Goal: Task Accomplishment & Management: Use online tool/utility

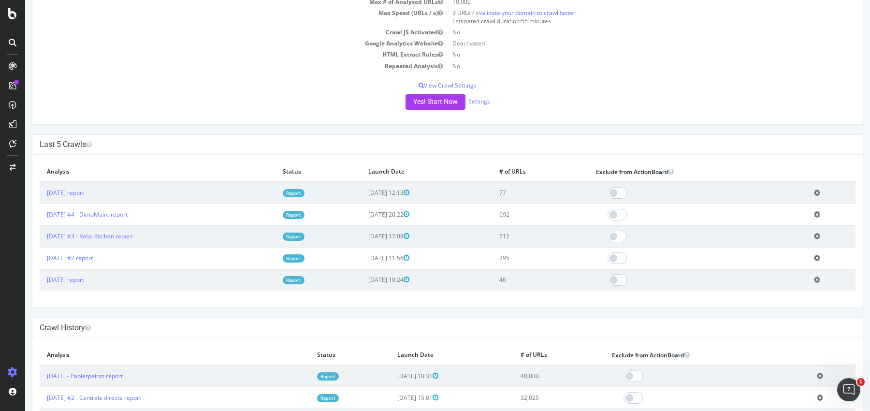
scroll to position [88, 0]
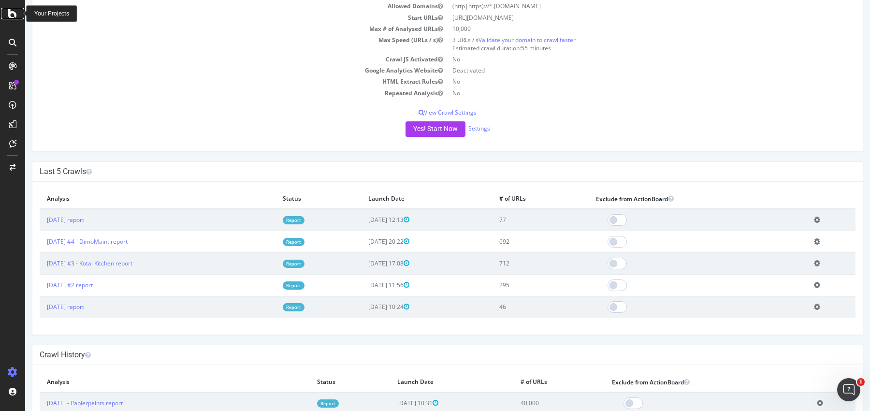
click at [13, 17] on icon at bounding box center [12, 14] width 9 height 12
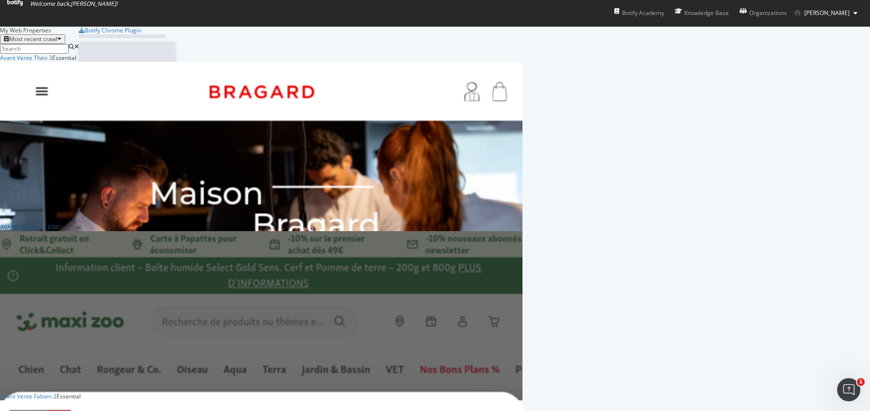
scroll to position [56, 0]
click at [58, 223] on div "AVANT VENTE 5 - JOB" at bounding box center [29, 227] width 58 height 8
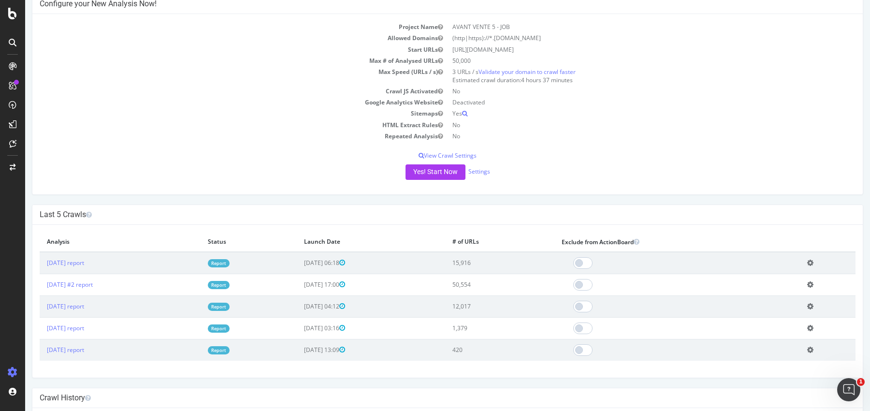
scroll to position [61, 0]
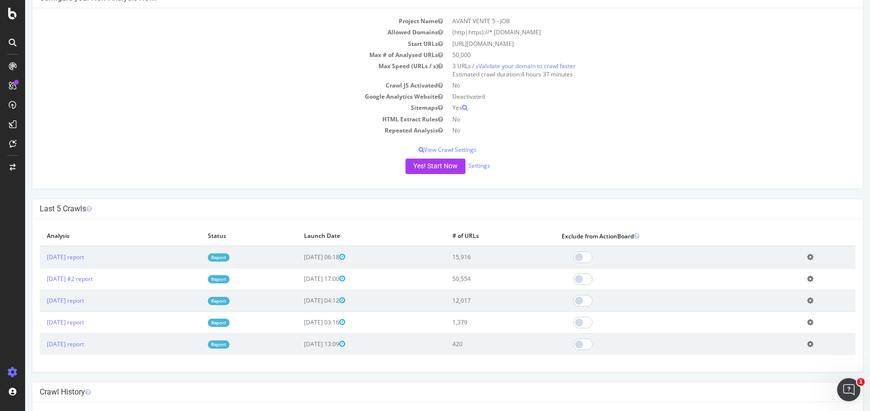
click at [814, 256] on icon at bounding box center [811, 256] width 6 height 7
click at [774, 274] on link "Add name" at bounding box center [775, 271] width 77 height 13
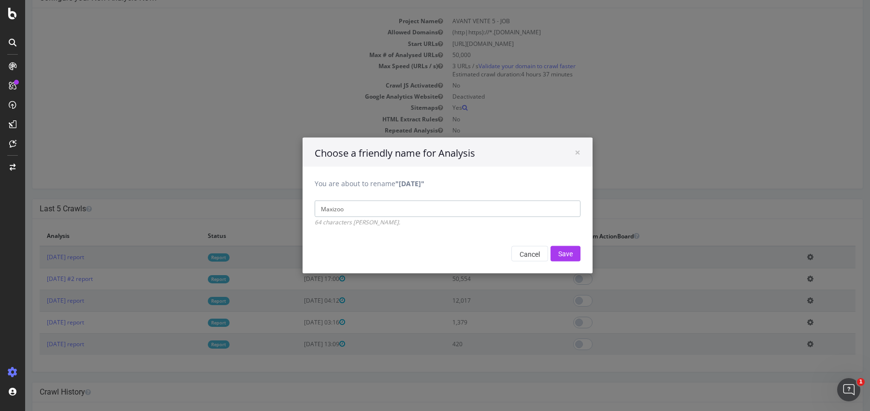
type input "Maxizoo"
click at [551, 246] on input "Save" at bounding box center [566, 253] width 30 height 15
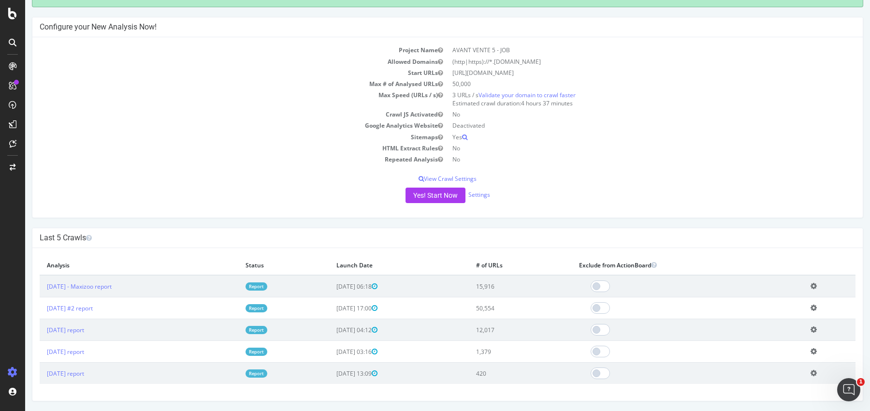
scroll to position [69, 0]
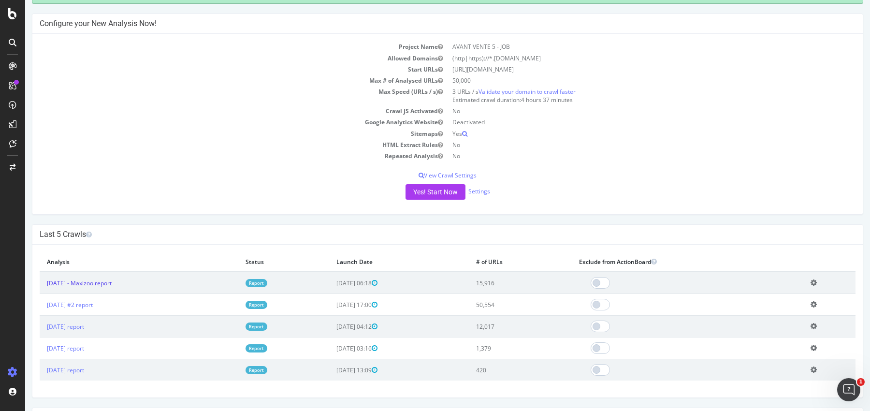
click at [112, 279] on link "2025 Sep. 26th - Maxizoo report" at bounding box center [79, 283] width 65 height 8
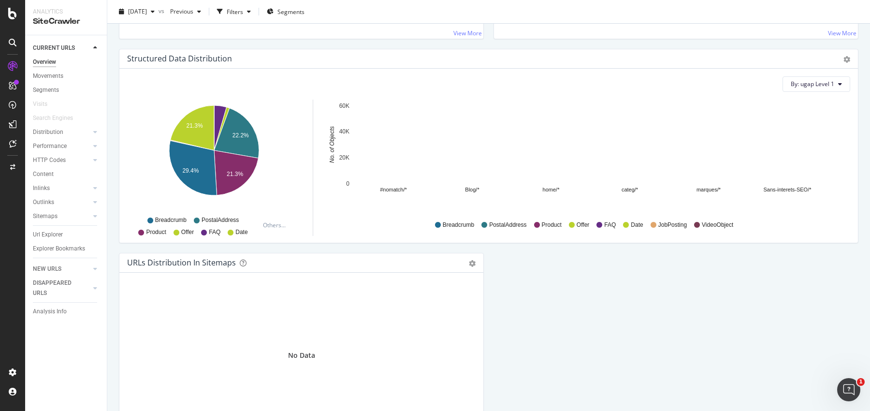
scroll to position [989, 0]
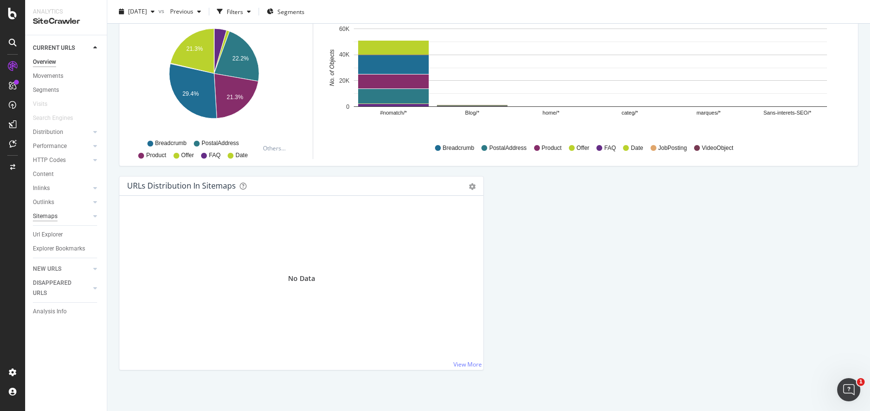
click at [51, 213] on div "Sitemaps" at bounding box center [45, 216] width 25 height 10
click at [47, 207] on div "Outlinks" at bounding box center [43, 202] width 21 height 10
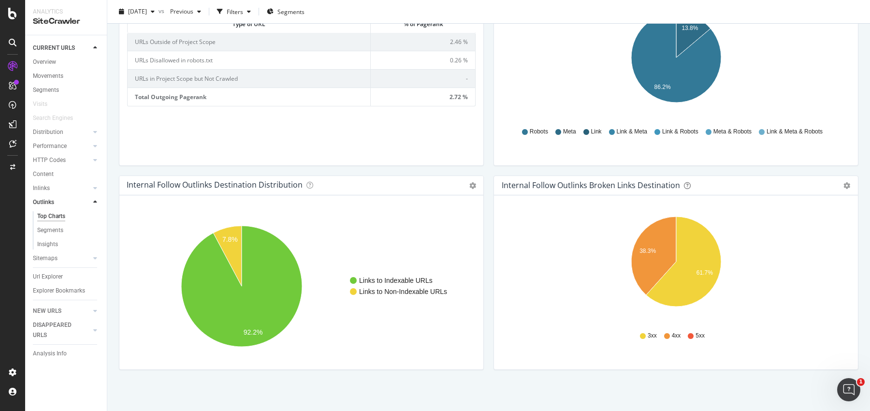
scroll to position [481, 0]
click at [58, 136] on div "Distribution" at bounding box center [48, 132] width 30 height 10
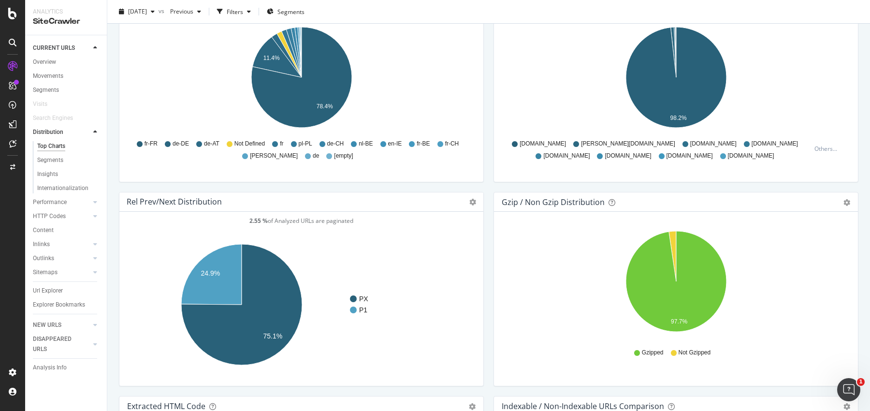
scroll to position [1383, 0]
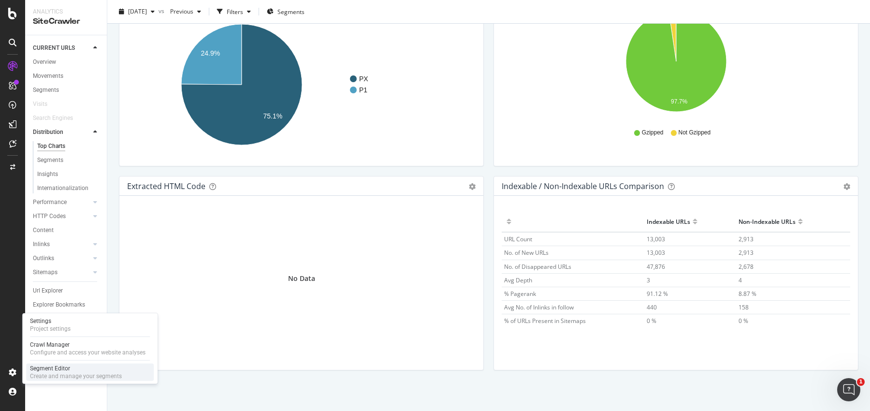
click at [42, 372] on div "Create and manage your segments" at bounding box center [76, 376] width 92 height 8
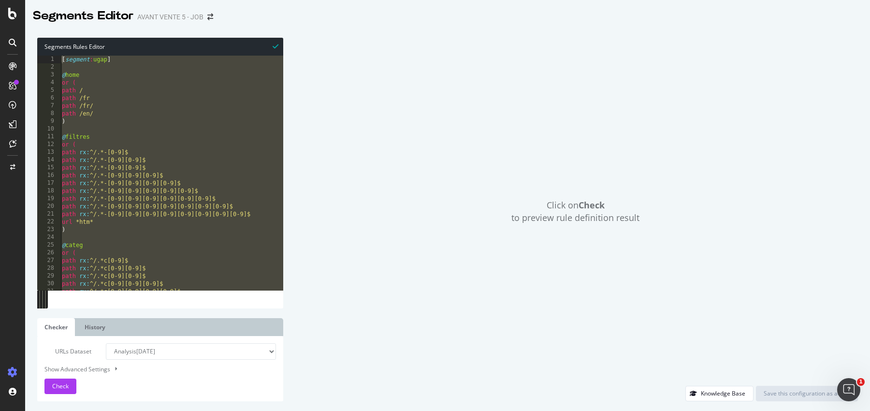
drag, startPoint x: 119, startPoint y: 285, endPoint x: 0, endPoint y: -37, distance: 343.8
click at [0, 0] on html "Segments Editor AVANT VENTE 5 - JOB Segments Rules Editor 1 2 3 4 5 6 7 8 9 10 …" at bounding box center [435, 205] width 870 height 411
click at [153, 225] on div "[ segment : ugap ] @ home or ( path / path /fr path /fr/ path /en/ ) @ filtres …" at bounding box center [201, 181] width 282 height 250
drag, startPoint x: 95, startPoint y: 287, endPoint x: 3, endPoint y: -46, distance: 345.5
click at [3, 0] on html "Segments Editor AVANT VENTE 5 - JOB Segments Rules Editor url *htm* 1 2 3 4 5 6…" at bounding box center [435, 205] width 870 height 411
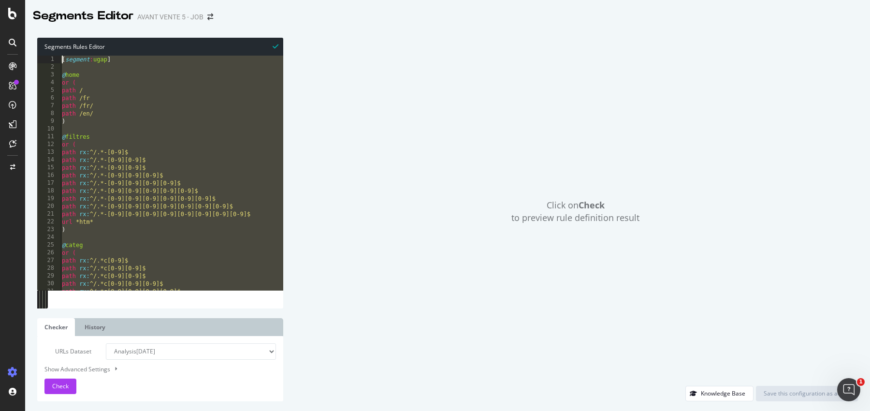
type textarea "[segment:ugap]"
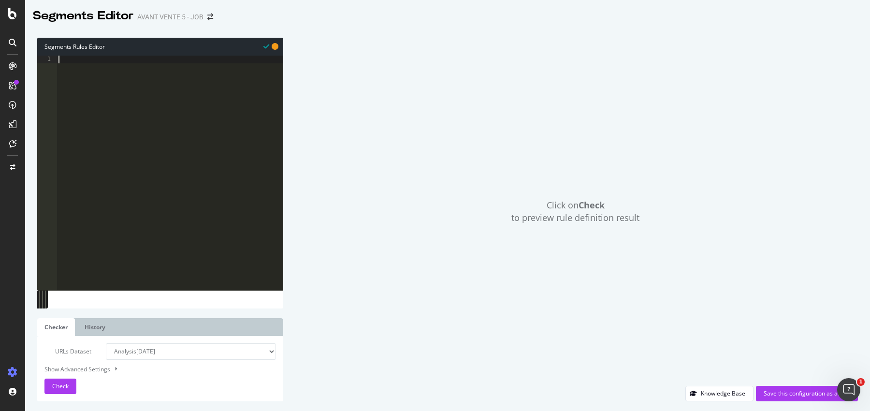
click at [205, 125] on div at bounding box center [170, 181] width 227 height 250
click at [783, 397] on div "Save this configuration as active" at bounding box center [807, 393] width 87 height 8
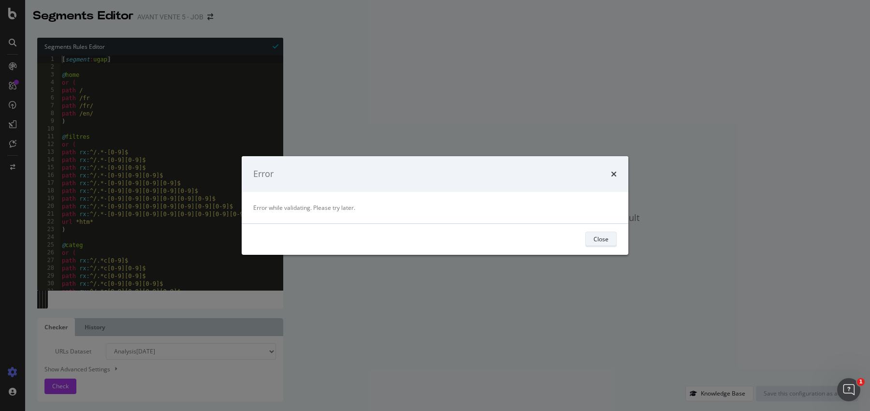
click at [596, 239] on div "Close" at bounding box center [601, 239] width 15 height 8
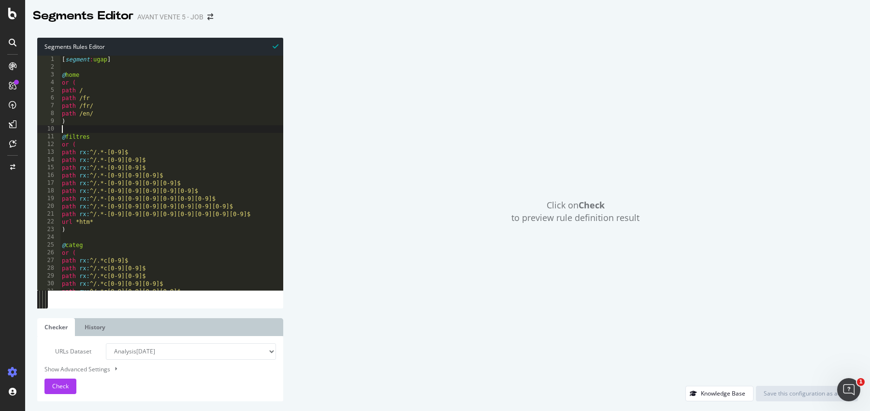
click at [154, 128] on div "[ segment : ugap ] @ home or ( path / path /fr path /fr/ path /en/ ) @ filtres …" at bounding box center [201, 181] width 282 height 250
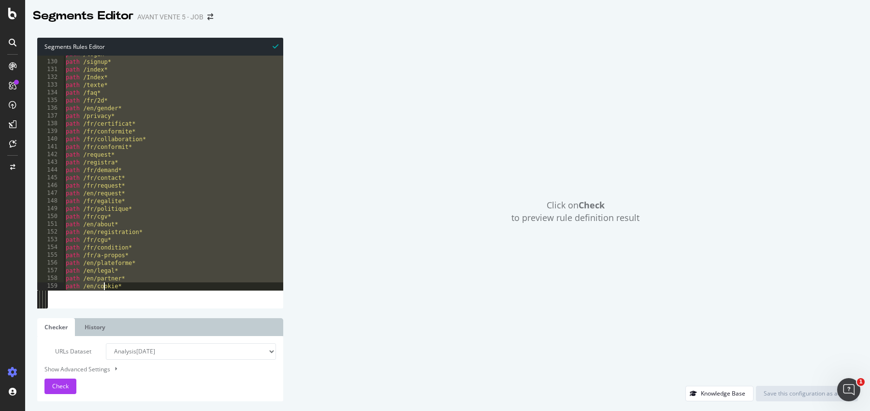
scroll to position [1158, 0]
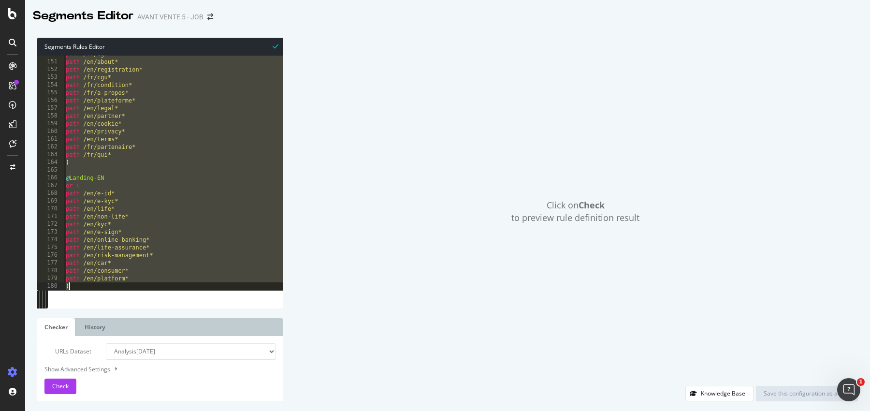
drag, startPoint x: 107, startPoint y: 125, endPoint x: 105, endPoint y: 368, distance: 242.8
click at [105, 368] on div "Segments Rules Editor 150 151 152 153 154 155 156 157 158 159 160 161 162 163 1…" at bounding box center [160, 220] width 246 height 364
type textarea ")"
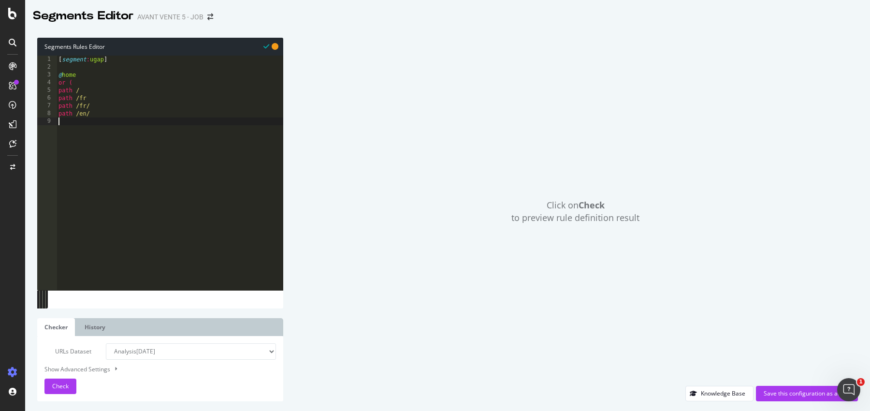
type textarea ")"
click at [71, 384] on button "Check" at bounding box center [60, 386] width 32 height 15
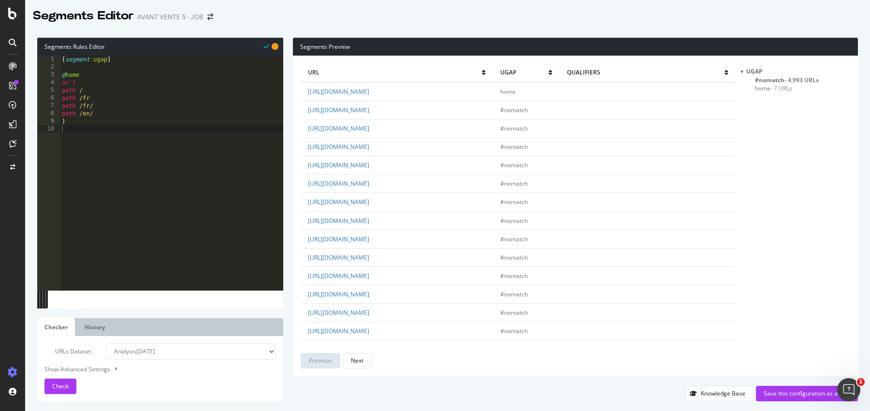
click at [764, 93] on div "ugap #nomatch - 4,993 URLs home - 7 URLs" at bounding box center [796, 217] width 110 height 301
click at [769, 89] on span "home - 7 URLs" at bounding box center [773, 88] width 37 height 8
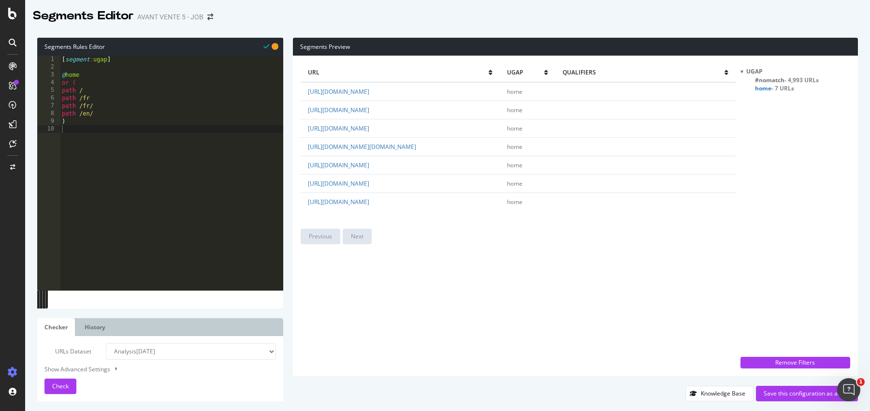
click at [103, 113] on div "[ segment : ugap ] @ home or ( path / path /fr path /fr/ path /en/ )" at bounding box center [171, 181] width 223 height 250
type textarea "p"
type textarea "path /fr/"
click at [108, 135] on div "[ segment : ugap ] @ home or ( path / path /fr path /fr/ )" at bounding box center [170, 181] width 227 height 250
click at [784, 81] on span "#nomatch - 4,993 URLs" at bounding box center [787, 80] width 64 height 8
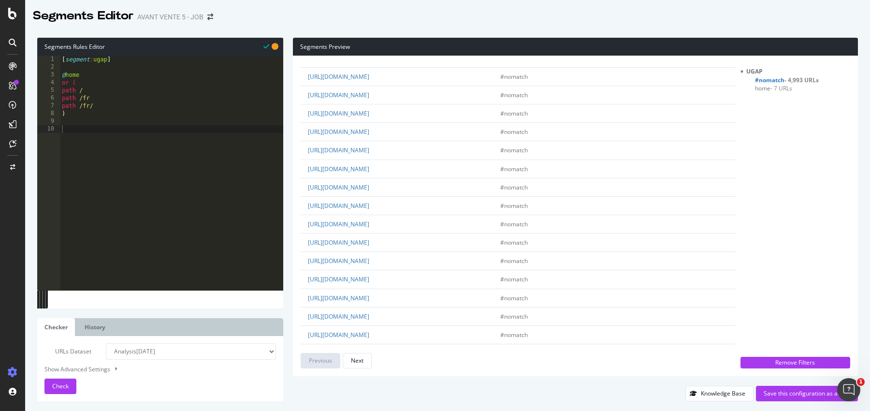
scroll to position [57, 0]
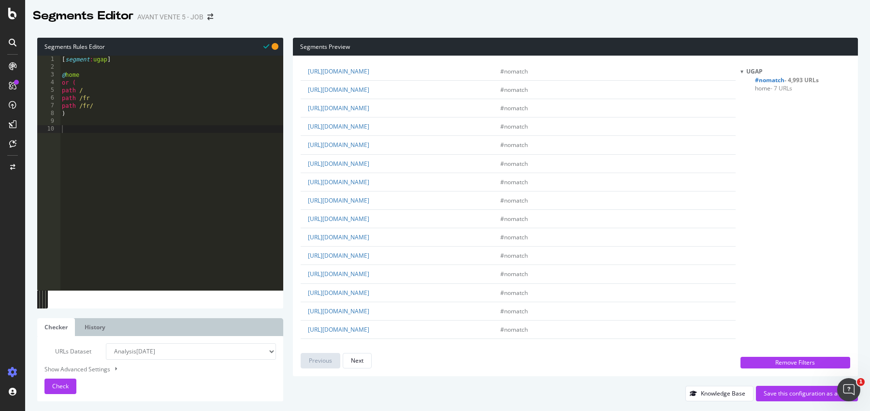
click at [103, 160] on div "[ segment : ugap ] @ home or ( path / path /fr path /fr/ )" at bounding box center [171, 181] width 223 height 250
type textarea "@CAtéories"
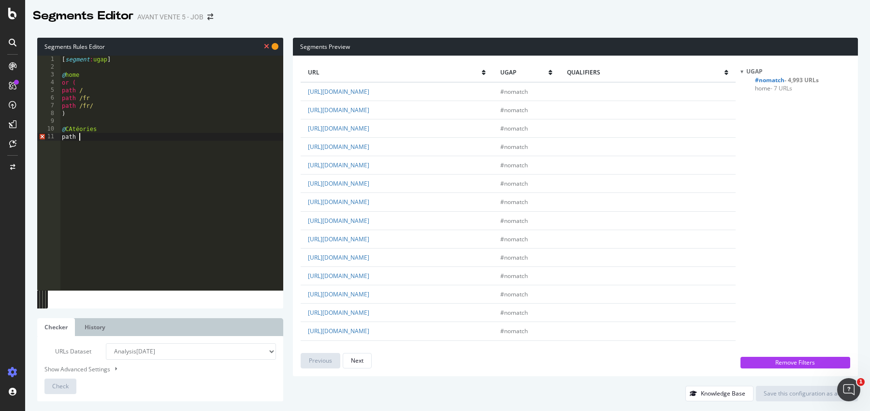
scroll to position [0, 1]
click at [69, 127] on div "[ segment : ugap ] @ home or ( path / path /fr path /fr/ ) @ CAtéories path /" at bounding box center [171, 181] width 223 height 250
click at [95, 134] on div "[ segment : ugap ] @ home or ( path / path /fr path /fr/ ) @ Catéories path /" at bounding box center [171, 181] width 223 height 250
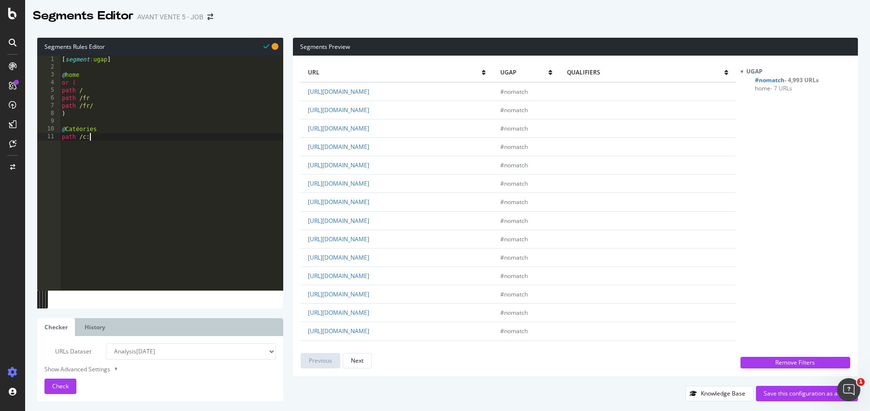
type textarea "path /c:*"
click at [91, 137] on div "[ segment : ugap ] @ home or ( path / path /fr path /fr/ ) @ Catéories path /c:*" at bounding box center [171, 181] width 223 height 250
type textarea "path /c/*"
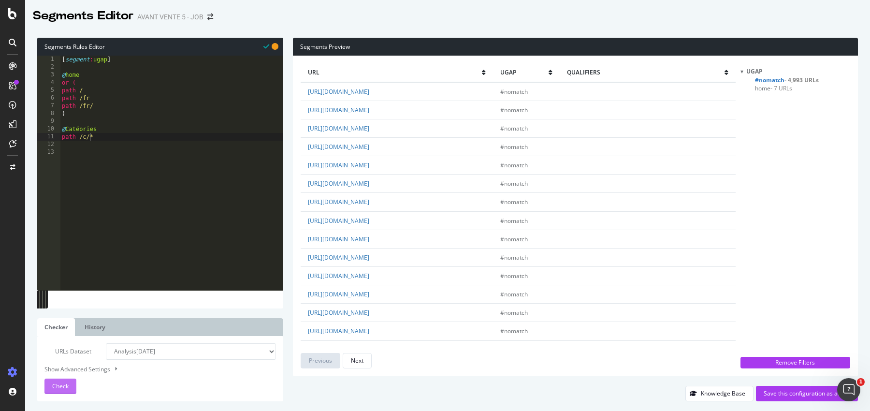
click at [65, 381] on div "Check" at bounding box center [60, 386] width 16 height 15
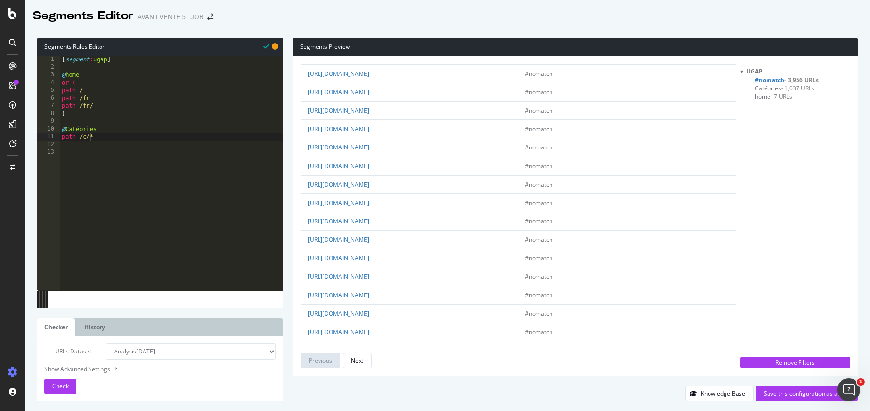
scroll to position [329, 0]
click at [156, 172] on div "[ segment : ugap ] @ home or ( path / path /fr path /fr/ ) @ Catéories path /c/*" at bounding box center [171, 181] width 223 height 250
click at [130, 121] on div "[ segment : ugap ] @ home or ( path / path /fr path /fr/ ) @ Catéories path /c/*" at bounding box center [171, 181] width 223 height 250
type textarea "@Magazine"
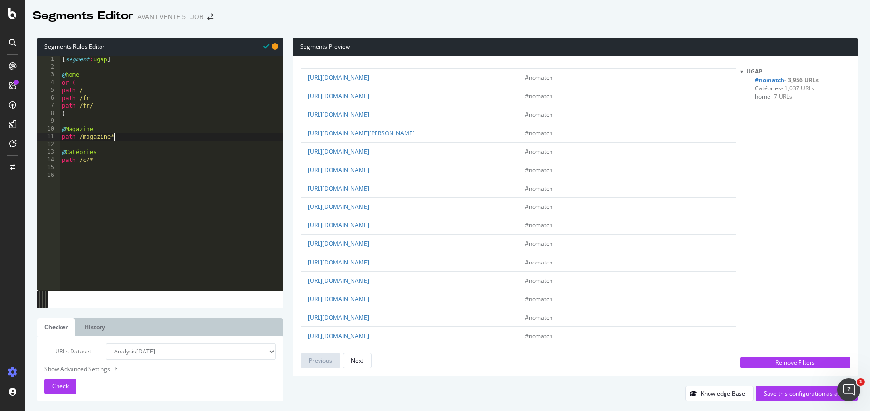
scroll to position [1548, 0]
type textarea "path /magazine*"
click at [55, 387] on span "Check" at bounding box center [60, 386] width 16 height 8
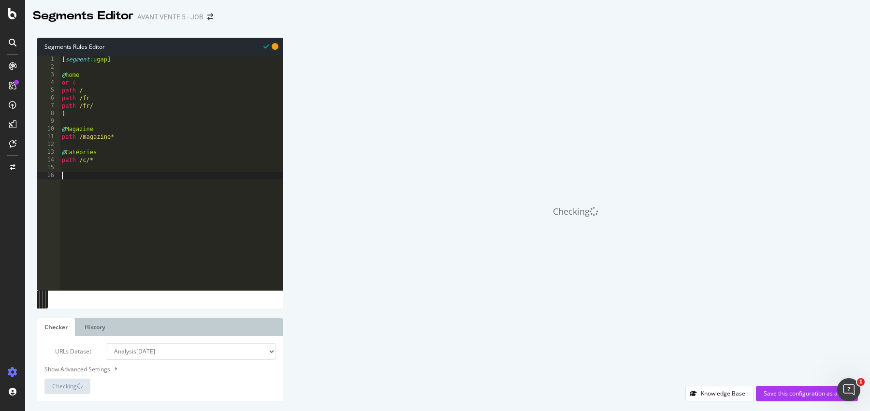
scroll to position [0, 0]
click at [128, 250] on div "[ segment : ugap ] @ home or ( path / path /fr path /fr/ ) @ Magazine path /mag…" at bounding box center [171, 181] width 223 height 250
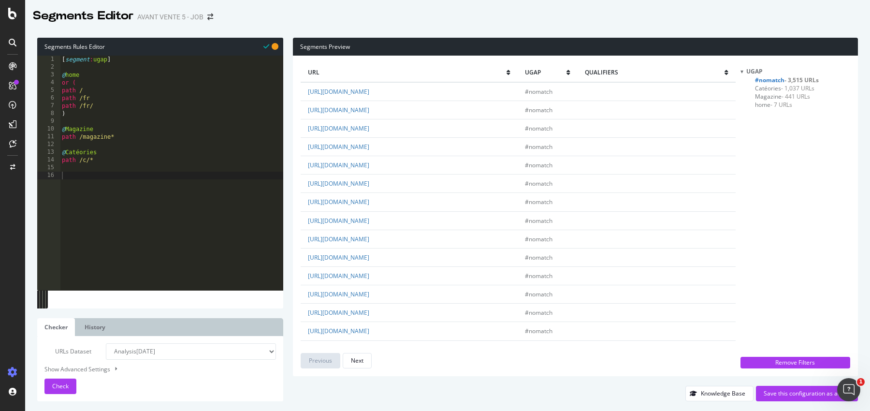
click at [769, 79] on span "#nomatch - 3,515 URLs" at bounding box center [787, 80] width 64 height 8
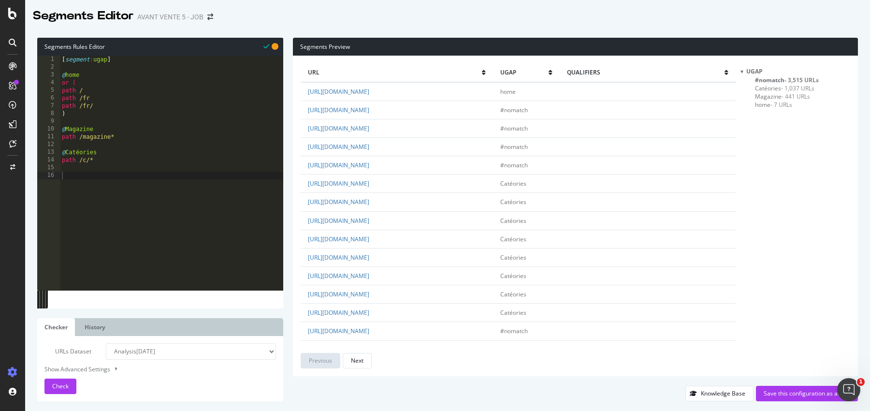
click at [780, 79] on span "#nomatch - 3,515 URLs" at bounding box center [787, 80] width 64 height 8
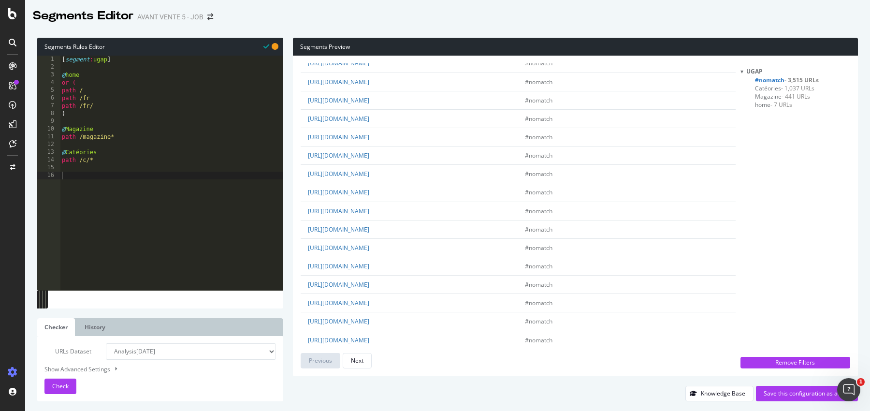
scroll to position [1195, 0]
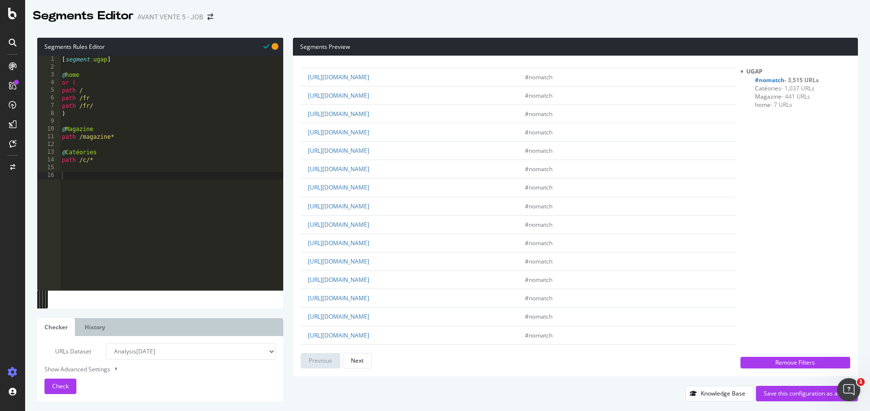
click at [148, 178] on div "[ segment : ugap ] @ home or ( path / path /fr path /fr/ ) @ Magazine path /mag…" at bounding box center [171, 181] width 223 height 250
type textarea "@Produits"
type textarea "path /p/*"
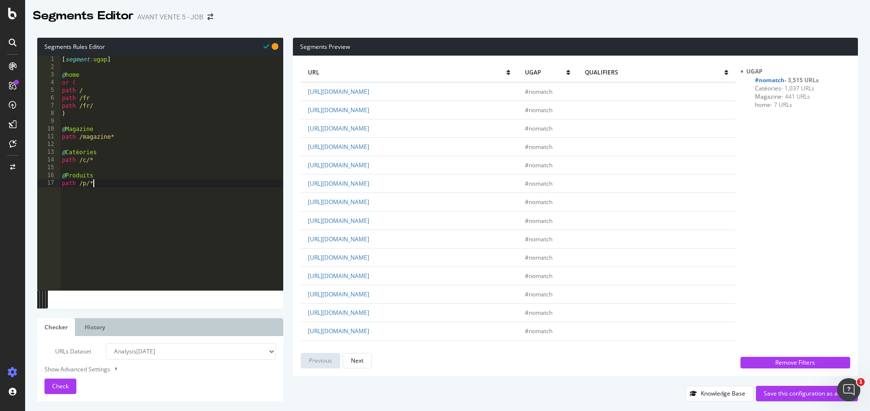
scroll to position [0, 0]
click at [52, 386] on span "Check" at bounding box center [60, 386] width 16 height 8
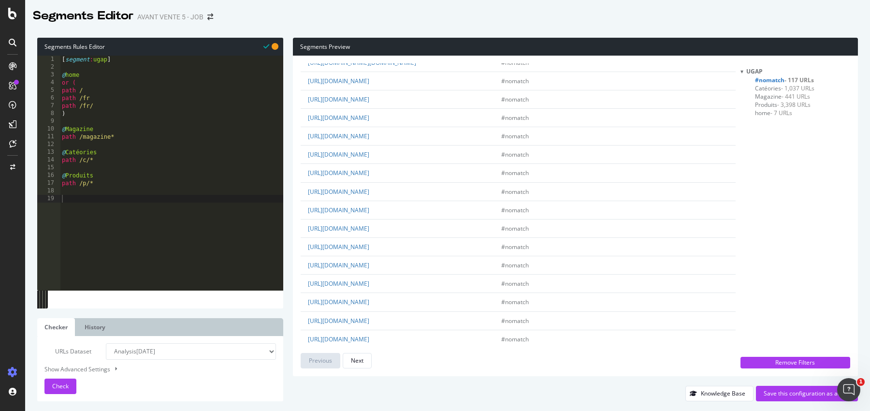
scroll to position [1573, 0]
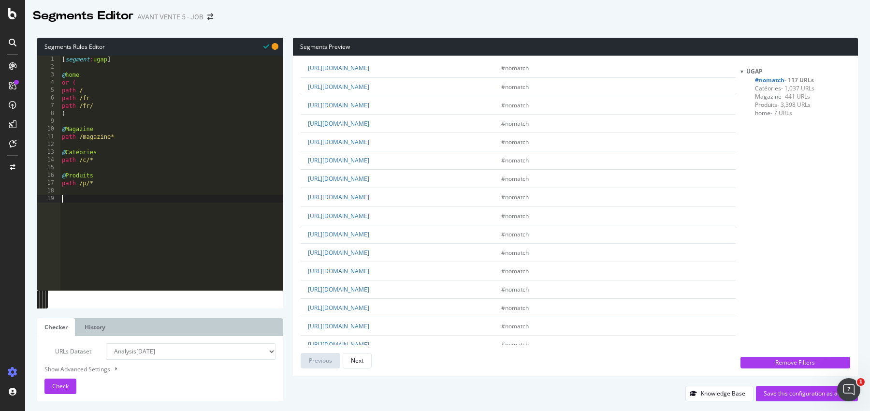
click at [152, 222] on div "[ segment : ugap ] @ home or ( path / path /fr path /fr/ ) @ Magazine path /mag…" at bounding box center [171, 181] width 223 height 250
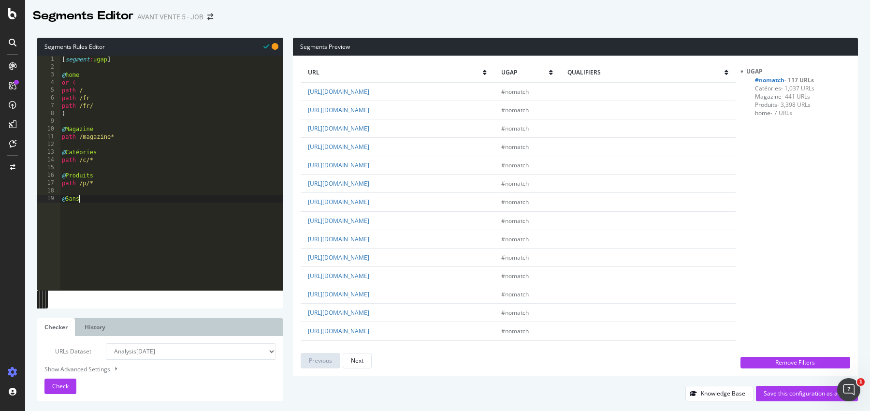
scroll to position [0, 0]
type textarea "@Sans-interet-SEO"
type textarea "or ("
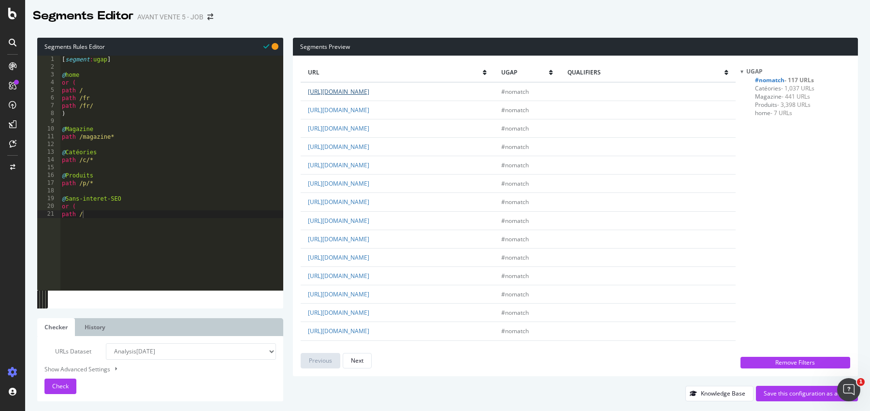
drag, startPoint x: 504, startPoint y: 90, endPoint x: 373, endPoint y: 92, distance: 130.6
click at [373, 92] on td "https://www.maxizoo.fr/service/livraison-et-paiement/click-et-collect/" at bounding box center [397, 91] width 193 height 19
copy link "service/livraison-et-paiement/click-et-collect/"
click at [98, 213] on div "[ segment : ugap ] @ home or ( path / path /fr path /fr/ ) @ Magazine path /mag…" at bounding box center [171, 181] width 223 height 250
paste textarea "service/livraison-et-paiement/click-et-collect/"
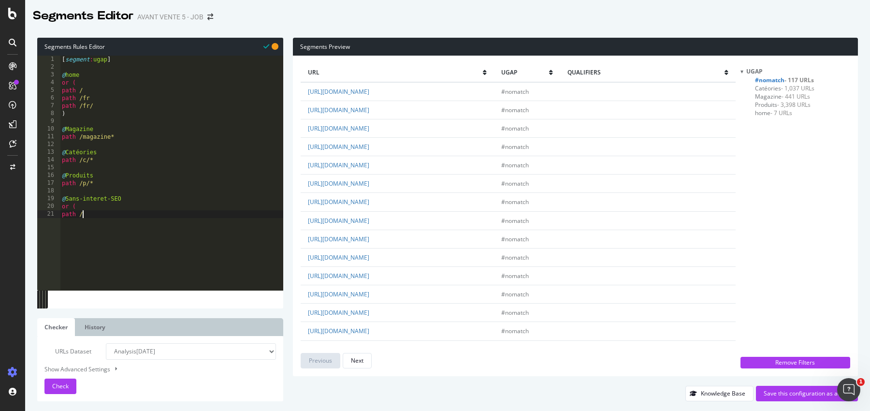
type textarea "path /service/livraison-et-paiement/click-et-collect/"
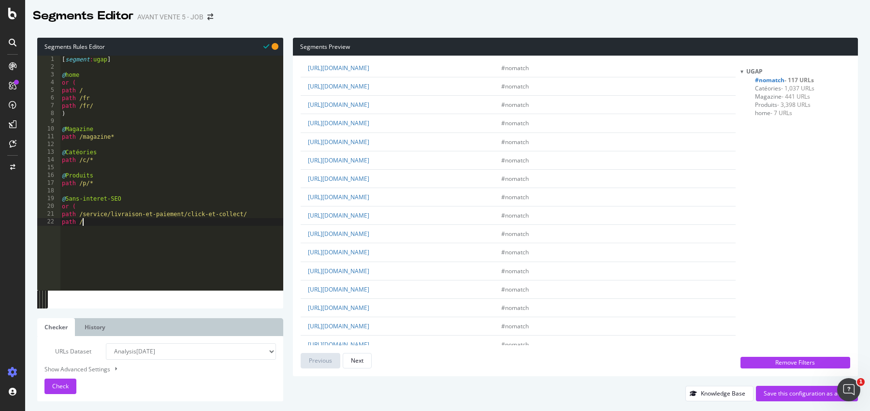
scroll to position [1573, 0]
drag, startPoint x: 464, startPoint y: 180, endPoint x: 374, endPoint y: 183, distance: 90.0
click at [374, 188] on td "https://www.maxizoo.fr/service/livraison-point-relais/" at bounding box center [397, 197] width 193 height 18
drag, startPoint x: 466, startPoint y: 184, endPoint x: 374, endPoint y: 180, distance: 92.4
click at [374, 188] on td "https://www.maxizoo.fr/service/livraison-point-relais/" at bounding box center [397, 197] width 193 height 18
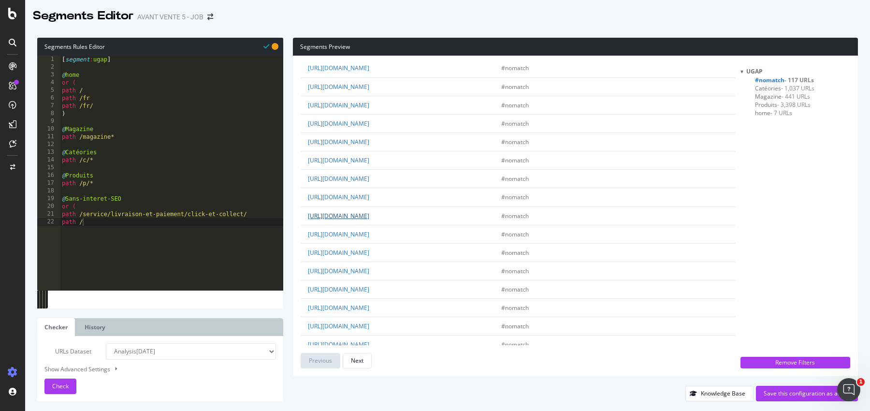
copy link "service/livraison-point-relais/"
click at [86, 226] on div "[ segment : ugap ] @ home or ( path / path /fr path /fr/ ) @ Magazine path /mag…" at bounding box center [171, 181] width 223 height 250
paste textarea "service/livraison-point-relais/"
type textarea "path /service/livraison-point-relais/"
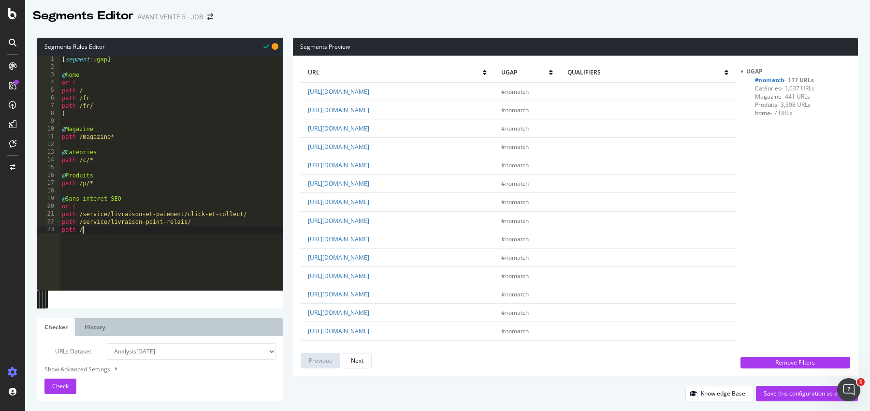
scroll to position [0, 1]
type textarea "path /cgv*"
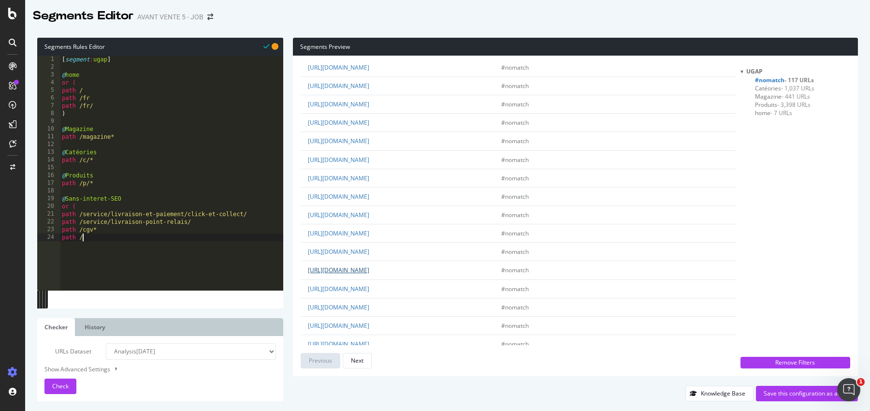
scroll to position [1486, 0]
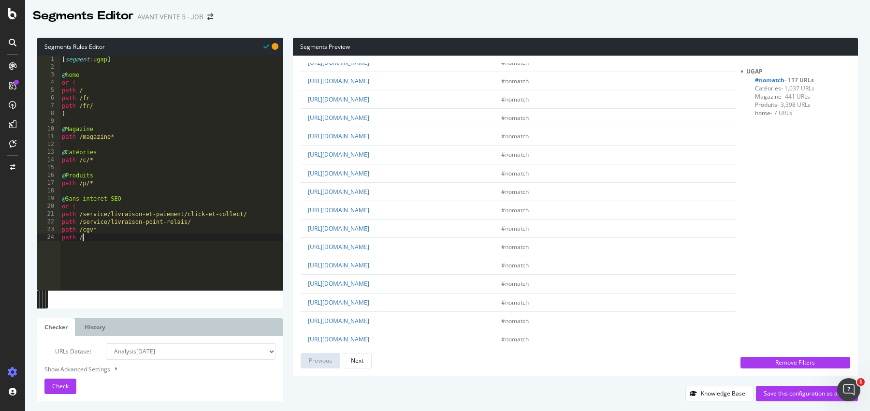
click at [142, 238] on div "[ segment : ugap ] @ home or ( path / path /fr path /fr/ ) @ Magazine path /mag…" at bounding box center [171, 181] width 223 height 250
type textarea "path /mention*"
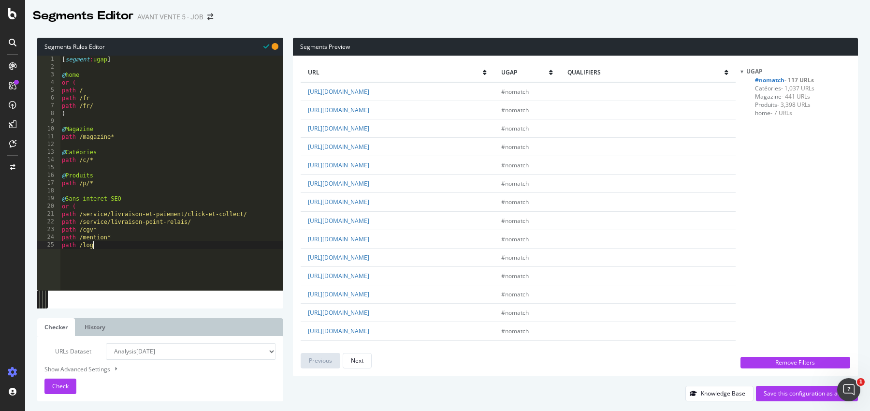
scroll to position [0, 2]
type textarea "path /login*"
type textarea "a"
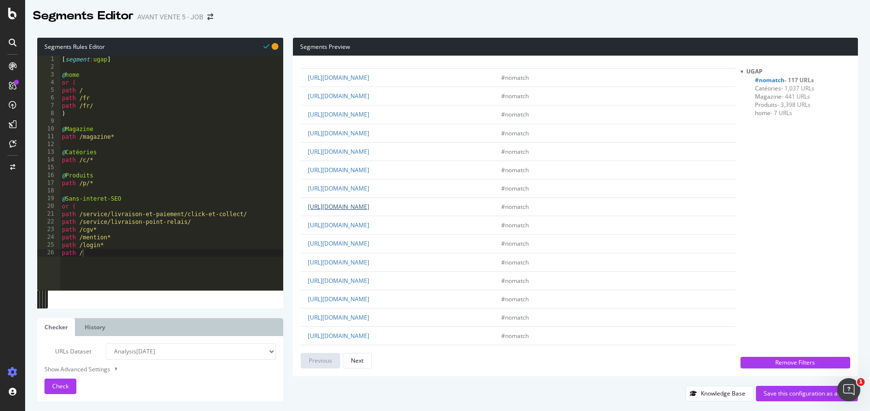
drag, startPoint x: 445, startPoint y: 191, endPoint x: 368, endPoint y: 193, distance: 77.4
click at [368, 198] on td "https://vet.maxizoo.fr/protection-des-donnees/" at bounding box center [397, 207] width 193 height 18
copy link "protection-des-donnees/"
click at [107, 249] on div "[ segment : ugap ] @ home or ( path / path /fr path /fr/ ) @ Magazine path /mag…" at bounding box center [171, 181] width 223 height 250
paste textarea "protection-des-donnees/"
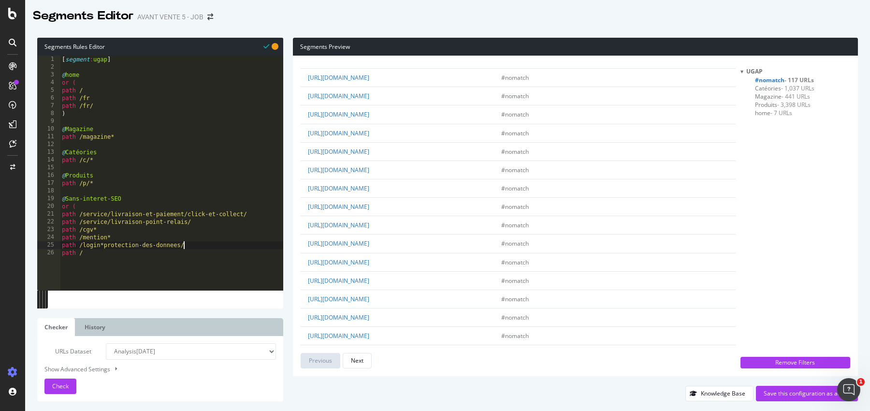
scroll to position [0, 0]
click at [107, 254] on div "[ segment : ugap ] @ home or ( path / path /fr path /fr/ ) @ Magazine path /mag…" at bounding box center [171, 181] width 223 height 250
paste textarea "protection-des-donnees/"
type textarea "path /protection-des-donnees/"
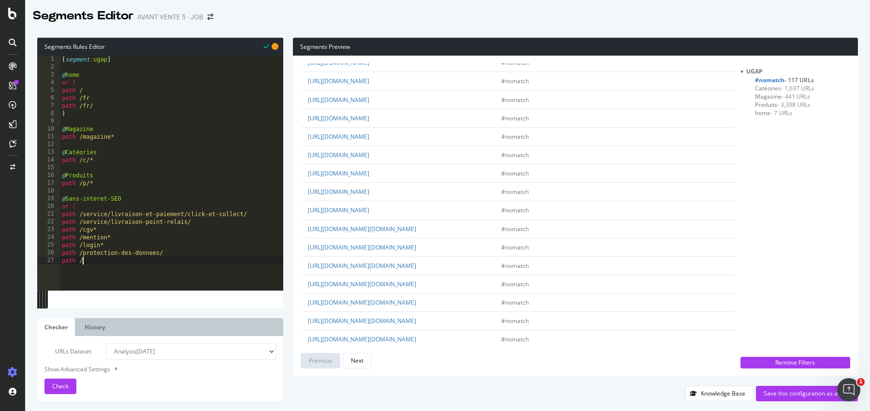
scroll to position [915, 0]
type textarea "path /"
click at [397, 242] on link "https://tracker.maxizoo.fr/tracker.fressnapf.at/" at bounding box center [362, 246] width 108 height 8
click at [300, 252] on div "url ugap qualifiers https://www.maxizoo.fr/service/livraison-et-paiement/click-…" at bounding box center [575, 216] width 565 height 321
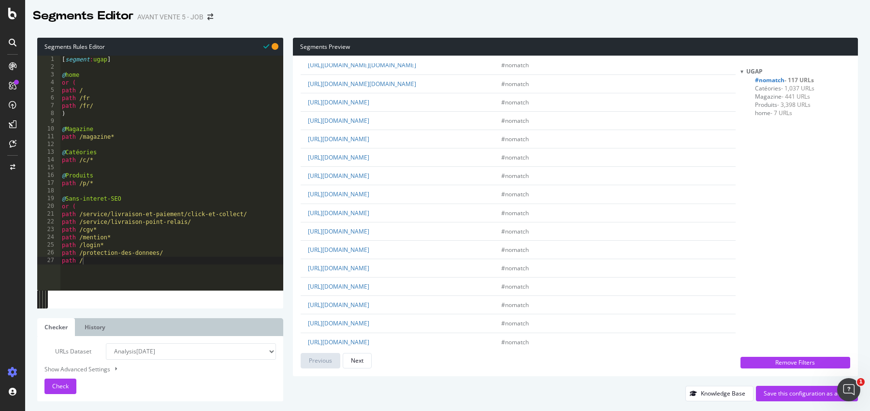
scroll to position [1198, 0]
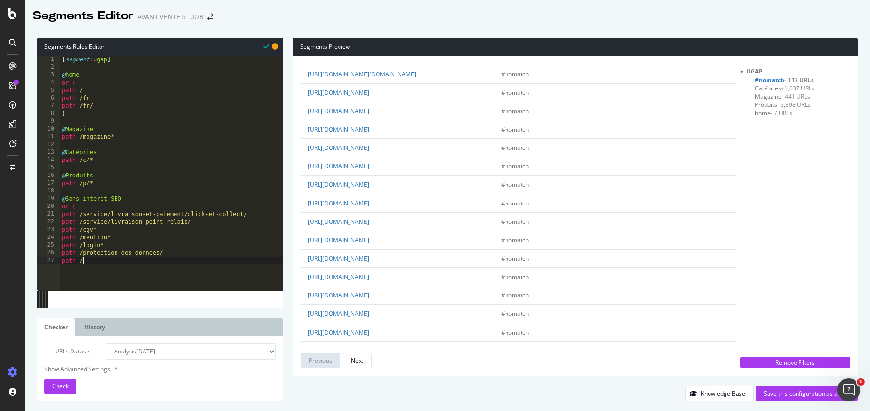
click at [99, 261] on div "[ segment : ugap ] @ home or ( path / path /fr path /fr/ ) @ Magazine path /mag…" at bounding box center [171, 181] width 223 height 250
type textarea ")"
click at [98, 113] on div "[ segment : ugap ] @ home or ( path / path /fr path /fr/ ) @ Magazine path /mag…" at bounding box center [171, 181] width 223 height 250
type textarea ")"
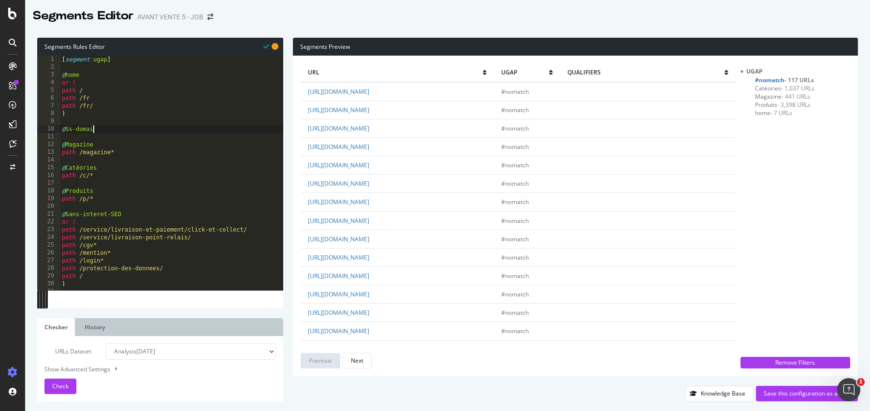
type textarea "@Ss-domaine"
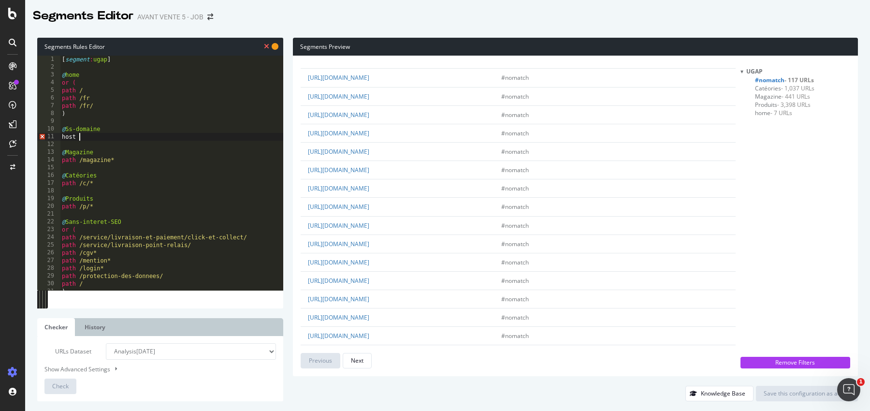
scroll to position [1562, 0]
click at [118, 131] on div "[ segment : ugap ] @ home or ( path / path /fr path /fr/ ) @ Ss-domaine host @ …" at bounding box center [171, 181] width 223 height 250
click at [107, 140] on div "[ segment : ugap ] @ home or ( path / path /fr path /fr/ ) @ Ss-domaine-tracker…" at bounding box center [171, 181] width 223 height 250
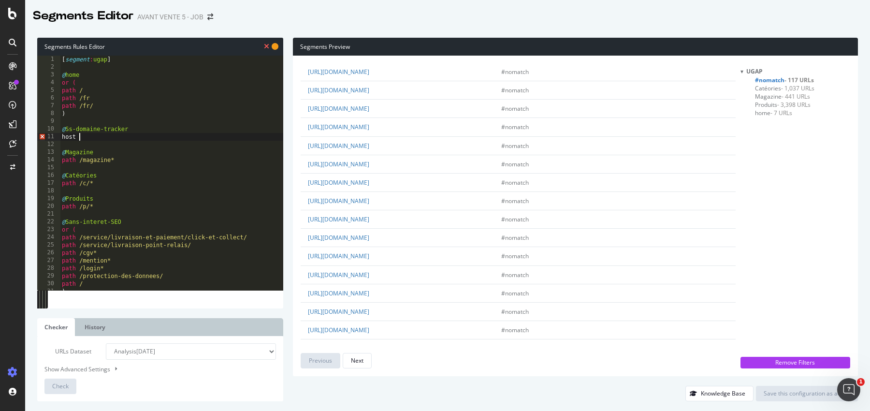
scroll to position [1247, 0]
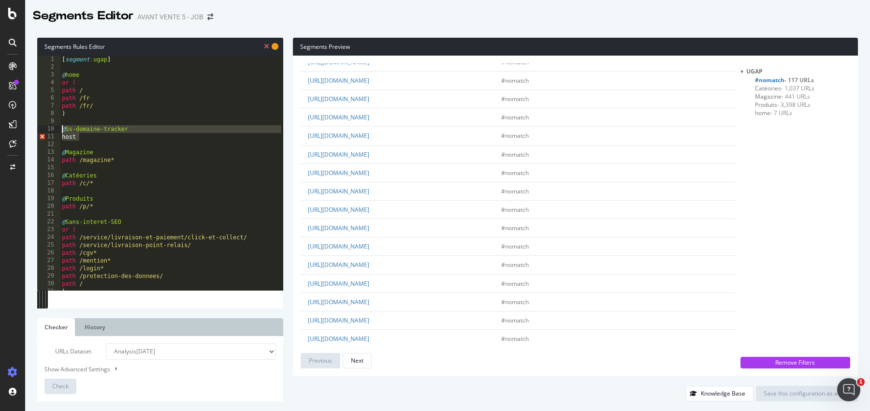
drag, startPoint x: 106, startPoint y: 137, endPoint x: 57, endPoint y: 132, distance: 50.1
click at [57, 132] on div "host 1 2 3 4 5 6 7 8 9 10 11 12 13 14 15 16 17 18 19 20 21 22 23 24 25 26 27 28…" at bounding box center [160, 173] width 246 height 235
click at [86, 135] on div "[ segment : ugap ] @ home or ( path / path /fr path /fr/ ) @ Ss-domaine-tracker…" at bounding box center [171, 181] width 223 height 250
type textarea "host"
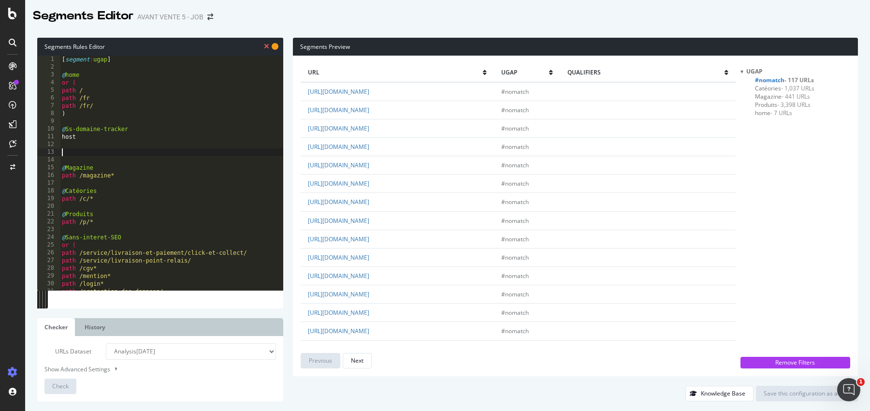
paste textarea "host"
type textarea "host"
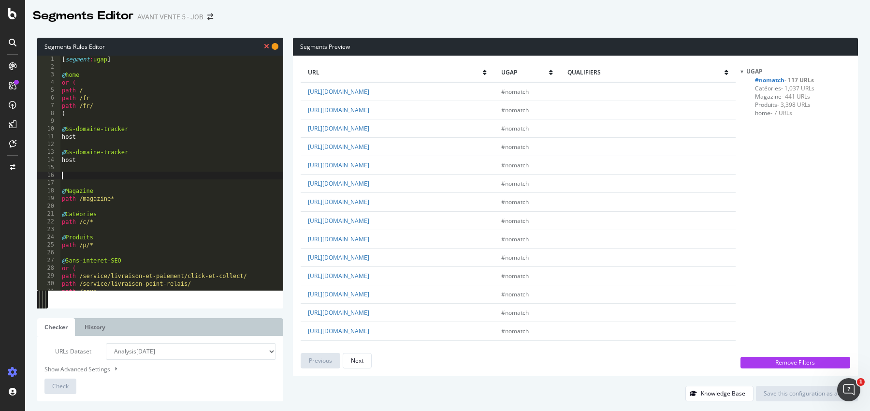
paste textarea "host"
type textarea "host"
paste textarea "host"
type textarea "host"
paste textarea "host"
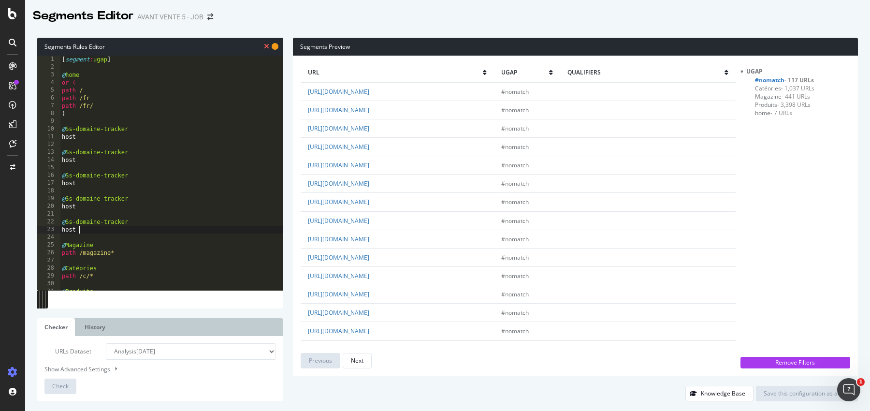
scroll to position [11, 0]
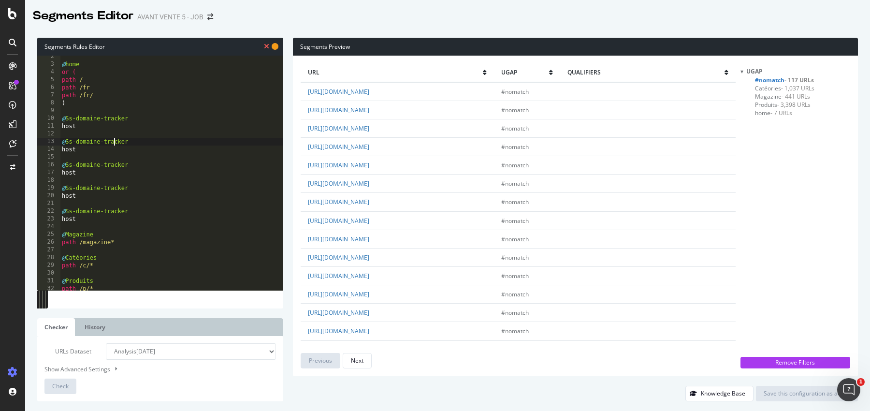
click at [115, 139] on div "@ home or ( path / path /fr path /fr/ ) @ Ss-domaine-tracker host @ Ss-domaine-…" at bounding box center [171, 178] width 223 height 250
click at [121, 164] on div "@ home or ( path / path /fr path /fr/ ) @ Ss-domaine-tracker host @ Ss-domaine-…" at bounding box center [171, 178] width 223 height 250
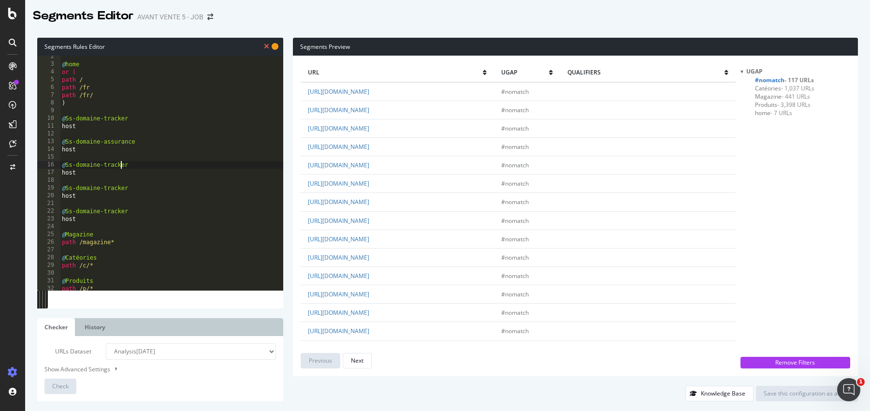
click at [121, 164] on div "@ home or ( path / path /fr path /fr/ ) @ Ss-domaine-tracker host @ Ss-domaine-…" at bounding box center [171, 178] width 223 height 250
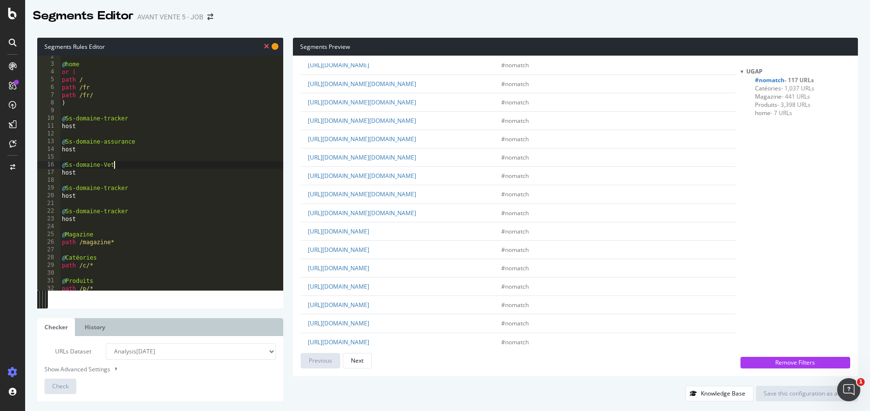
scroll to position [1065, 0]
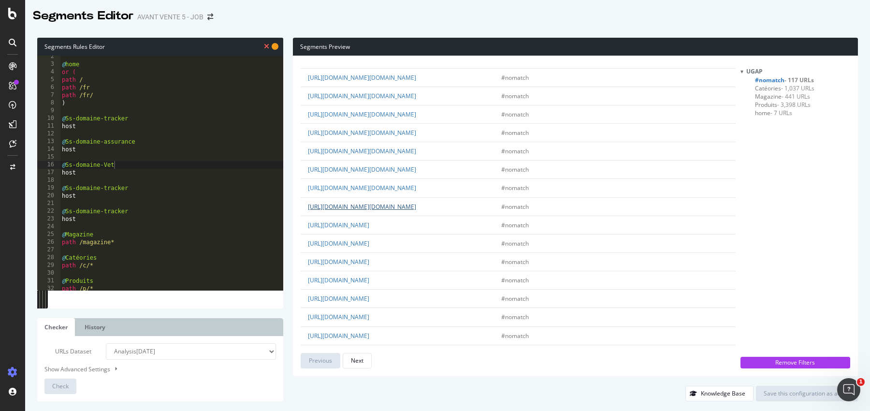
drag, startPoint x: 448, startPoint y: 193, endPoint x: 327, endPoint y: 197, distance: 120.9
click at [327, 197] on td "https://tracker.maxizoo.fr/tracker.fressnapf.ch/fr/" at bounding box center [397, 206] width 193 height 18
copy link "tracker.maxizoo.fr/tracker.fressnapf.ch/fr/"
click at [117, 127] on div "@ home or ( path / path /fr path /fr/ ) @ Ss-domaine-tracker host @ Ss-domaine-…" at bounding box center [171, 178] width 223 height 250
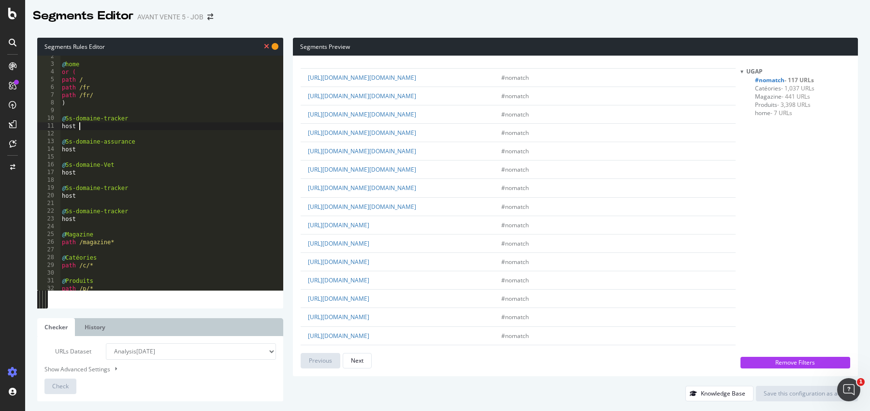
paste textarea "tracker.maxizoo.fr/tracker.fressnapf.ch/fr/"
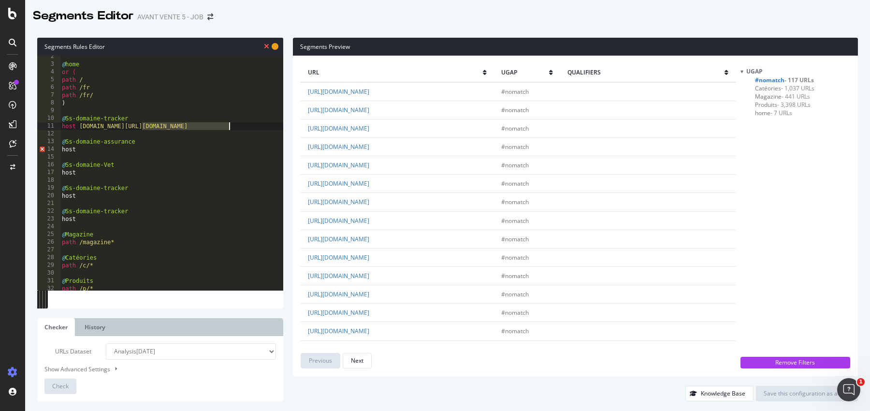
drag, startPoint x: 144, startPoint y: 128, endPoint x: 235, endPoint y: 128, distance: 90.9
click at [235, 128] on div "@ home or ( path / path /fr path /fr/ ) @ Ss-domaine-tracker host tracker.maxiz…" at bounding box center [171, 178] width 223 height 250
click at [140, 145] on div "@ home or ( path / path /fr path /fr/ ) @ Ss-domaine-tracker host tracker.maxiz…" at bounding box center [171, 178] width 223 height 250
click at [127, 147] on div "@ home or ( path / path /fr path /fr/ ) @ Ss-domaine-tracker host tracker.maxiz…" at bounding box center [171, 178] width 223 height 250
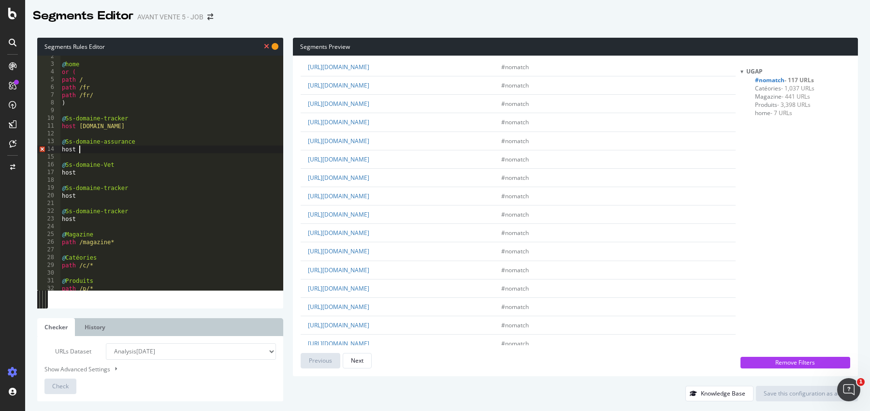
scroll to position [1520, 0]
drag, startPoint x: 387, startPoint y: 214, endPoint x: 328, endPoint y: 216, distance: 59.0
click at [328, 222] on td "https://vet.maxizoo.fr/cgv/" at bounding box center [397, 231] width 193 height 18
copy link "vet.maxizoo.fr/cgv/"
click at [94, 173] on div "@ home or ( path / path /fr path /fr/ ) @ Ss-domaine-tracker host tracker.maxiz…" at bounding box center [171, 178] width 223 height 250
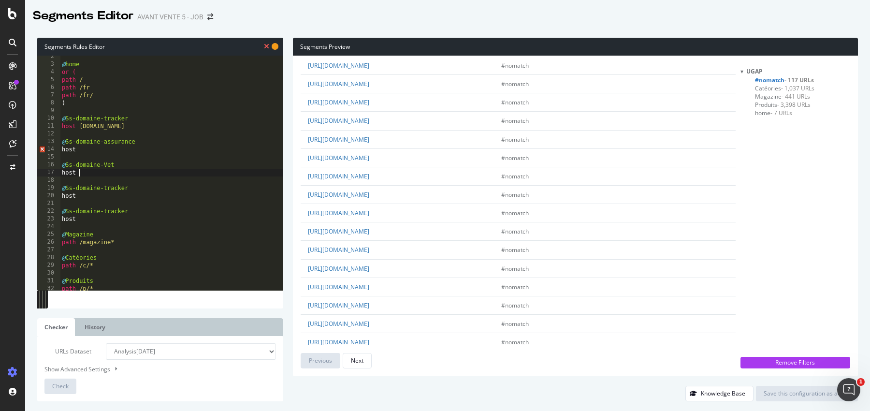
paste textarea "vet.maxizoo.fr/cgv/"
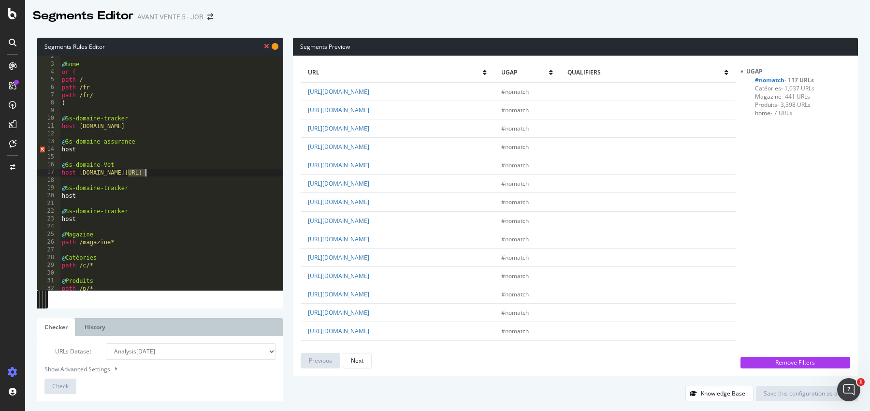
drag, startPoint x: 127, startPoint y: 176, endPoint x: 146, endPoint y: 176, distance: 18.4
click at [146, 176] on div "@ home or ( path / path /fr path /fr/ ) @ Ss-domaine-tracker host tracker.maxiz…" at bounding box center [171, 178] width 223 height 250
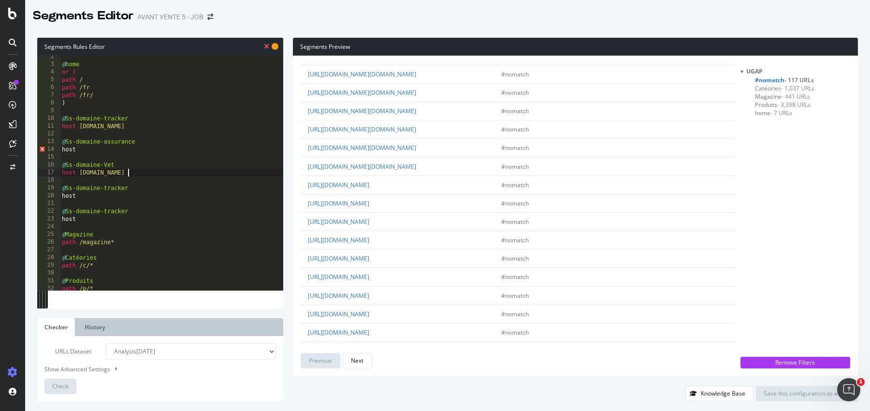
scroll to position [1096, 0]
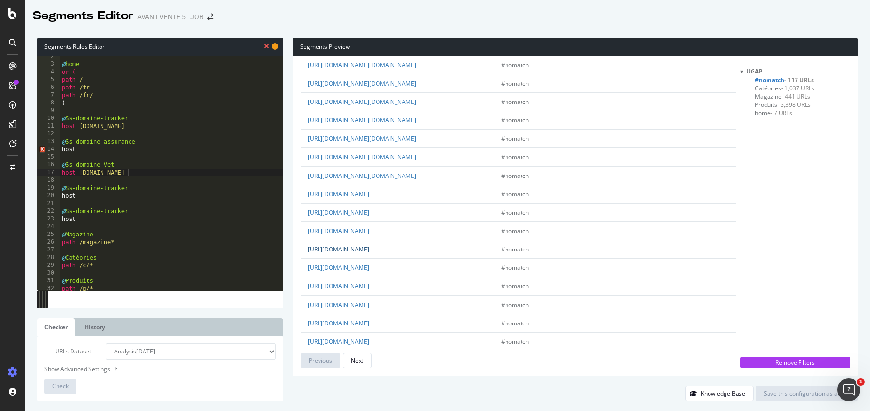
drag, startPoint x: 418, startPoint y: 234, endPoint x: 328, endPoint y: 238, distance: 89.6
click at [328, 240] on td "https://assurance.maxizoo.fr/contact" at bounding box center [397, 249] width 193 height 18
copy link "assurance.maxizoo.fr/contact"
click at [94, 195] on div "@ home or ( path / path /fr path /fr/ ) @ Ss-domaine-tracker host tracker.maxiz…" at bounding box center [171, 178] width 223 height 250
click at [99, 147] on div "@ home or ( path / path /fr path /fr/ ) @ Ss-domaine-tracker host tracker.maxiz…" at bounding box center [171, 178] width 223 height 250
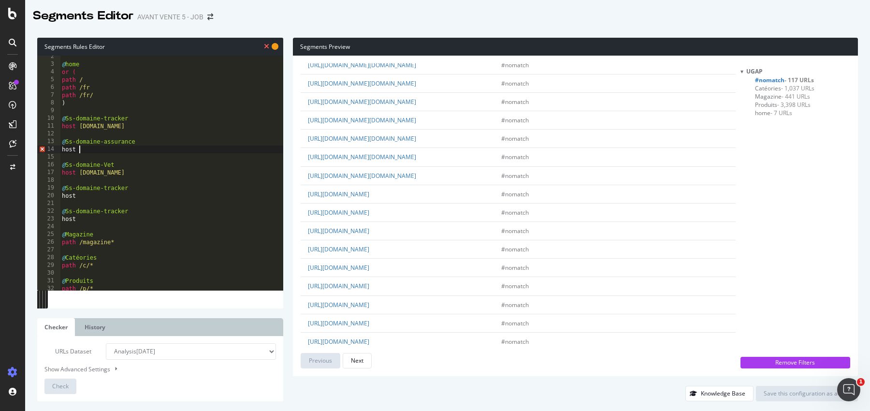
paste textarea "assurance.maxizoo.fr/contact"
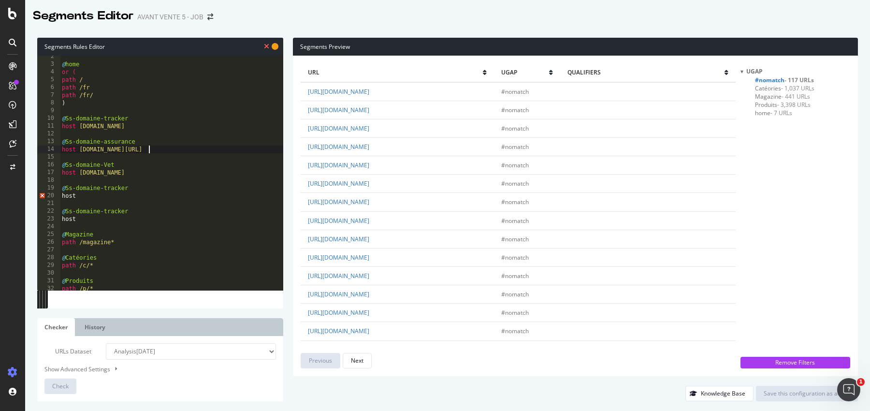
drag, startPoint x: 150, startPoint y: 150, endPoint x: 222, endPoint y: 150, distance: 72.1
click at [222, 150] on div "@ home or ( path / path /fr path /fr/ ) @ Ss-domaine-tracker host tracker.maxiz…" at bounding box center [171, 178] width 223 height 250
click at [116, 193] on div "@ home or ( path / path /fr path /fr/ ) @ Ss-domaine-tracker host tracker.maxiz…" at bounding box center [171, 178] width 223 height 250
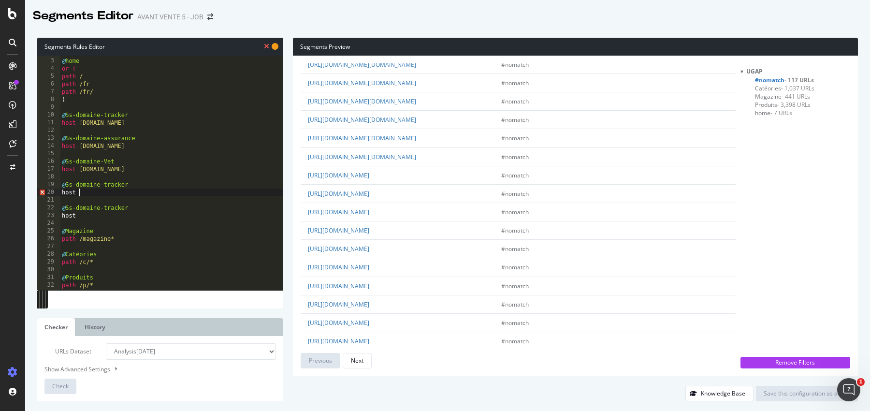
scroll to position [1125, 0]
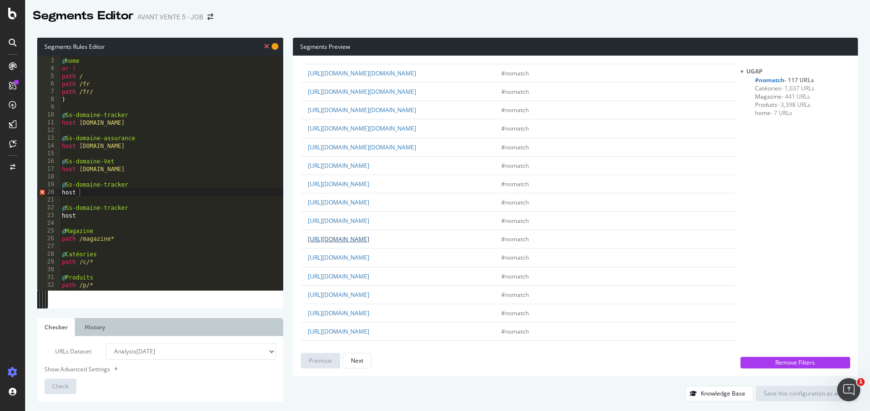
drag, startPoint x: 539, startPoint y: 226, endPoint x: 330, endPoint y: 230, distance: 209.4
click at [330, 230] on td "https://mon.assurance.maxizoo.fr/s/getquote?language=fr&RET=S50YZ54E23A9" at bounding box center [397, 239] width 193 height 18
copy link "mon.assurance.maxizoo.fr/s/getquote?language=fr&RET=S50YZ54E23A9"
click at [102, 193] on div "@ home or ( path / path /fr path /fr/ ) @ Ss-domaine-tracker host tracker.maxiz…" at bounding box center [171, 174] width 223 height 250
paste textarea "mon.assurance.maxizoo.fr/s/getquote?language=fr&RET=S50YZ54E23A9"
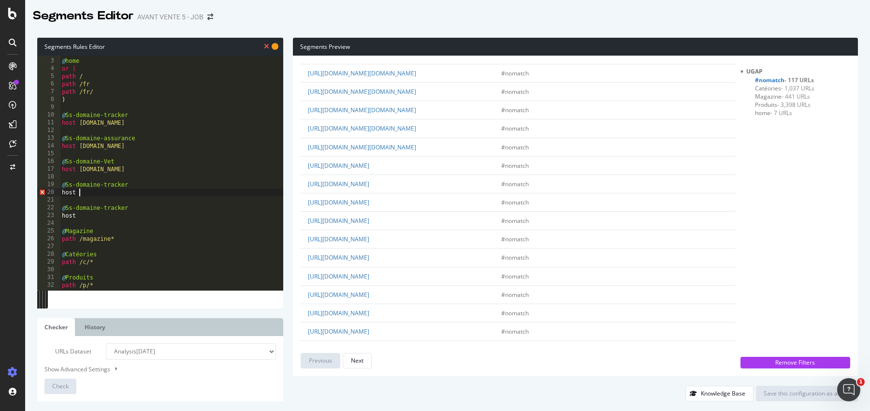
scroll to position [0, 21]
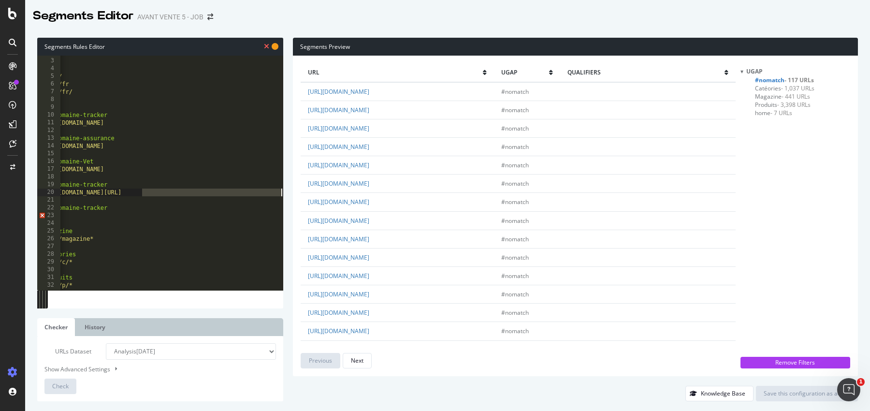
drag, startPoint x: 144, startPoint y: 194, endPoint x: 326, endPoint y: 195, distance: 182.3
click at [326, 195] on div "Segments Rules Editor host mon.assurance.maxizoo.fr/s/getquote?language=fr&RET=…" at bounding box center [447, 219] width 845 height 383
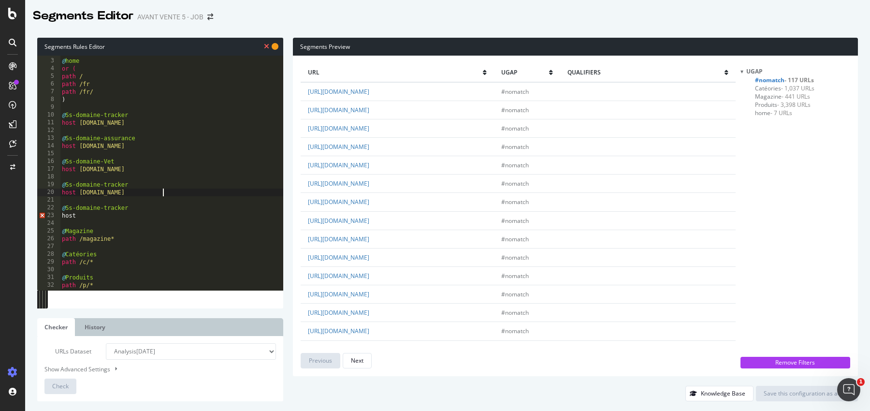
click at [118, 184] on div "@ home or ( path / path /fr path /fr/ ) @ Ss-domaine-tracker host tracker.maxiz…" at bounding box center [171, 174] width 223 height 250
click at [124, 186] on div "@ home or ( path / path /fr path /fr/ ) @ Ss-domaine-tracker host tracker.maxiz…" at bounding box center [171, 174] width 223 height 250
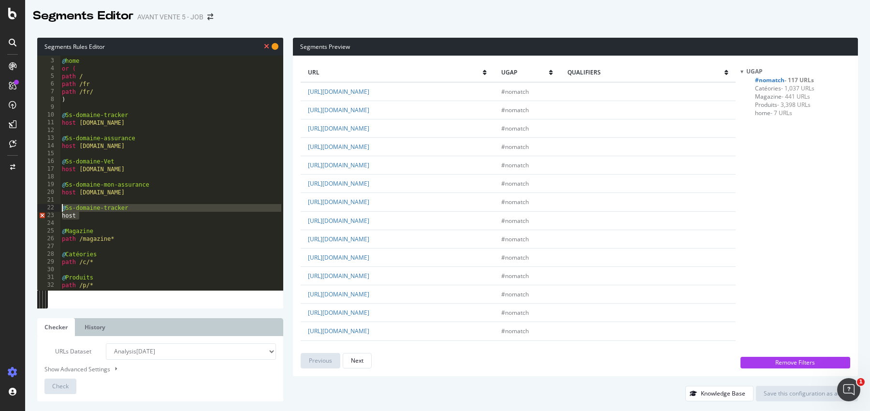
drag, startPoint x: 94, startPoint y: 219, endPoint x: 47, endPoint y: 203, distance: 49.9
click at [47, 204] on div "@Ss-domaine-mon-assurance 2 3 4 5 6 7 8 9 10 11 12 13 14 15 16 17 18 19 20 21 2…" at bounding box center [160, 173] width 246 height 235
type textarea "@Ss-domaine-tracker"
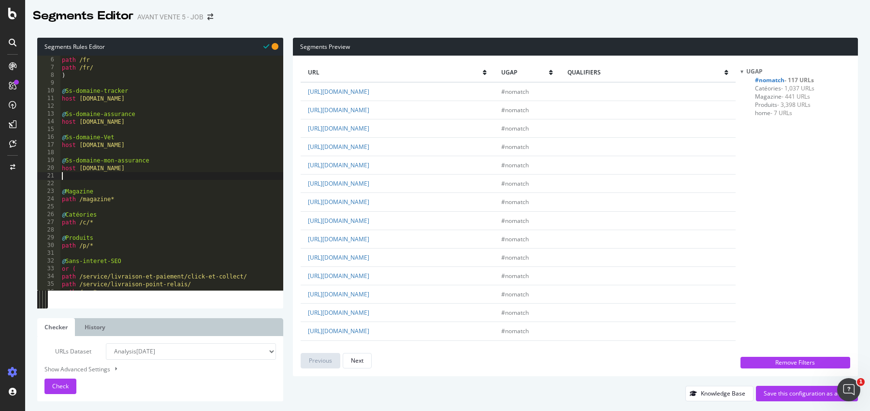
scroll to position [38, 0]
click at [64, 385] on span "Check" at bounding box center [60, 386] width 16 height 8
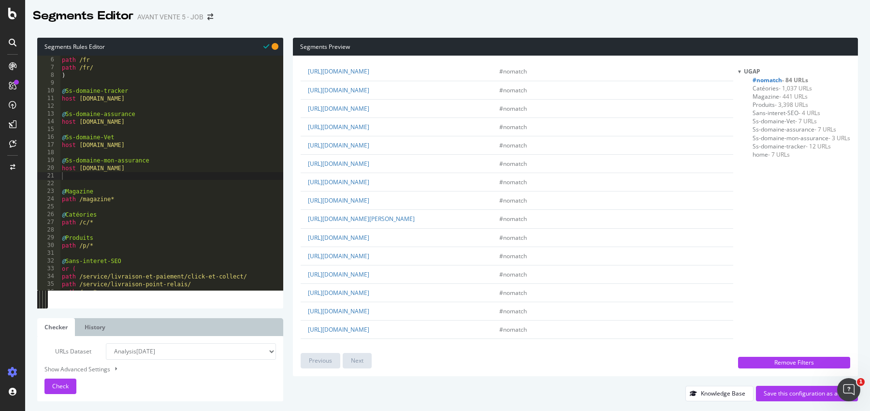
scroll to position [535, 0]
click at [122, 182] on div "path / path /fr path /fr/ ) @ Ss-domaine-tracker host tracker.maxizoo.fr @ Ss-d…" at bounding box center [171, 173] width 223 height 250
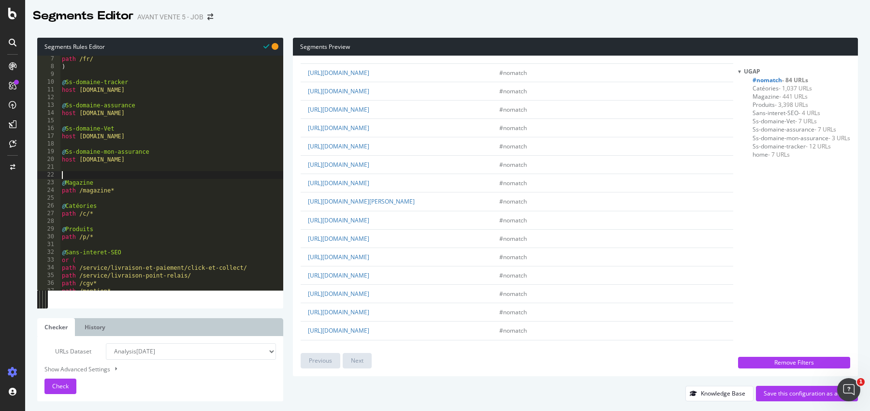
scroll to position [47, 0]
click at [117, 234] on div "path /fr/ ) @ Ss-domaine-tracker host tracker.maxizoo.fr @ Ss-domaine-assurance…" at bounding box center [171, 180] width 223 height 250
type textarea "path /p/*"
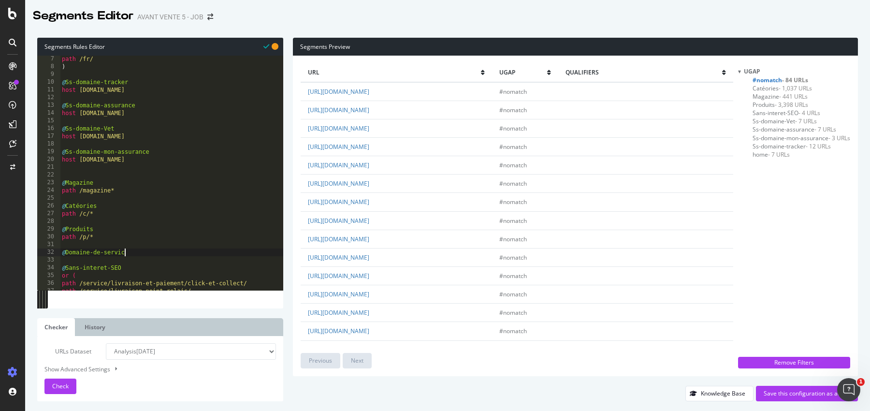
scroll to position [0, 5]
type textarea "@Domaine-de-service"
type textarea "path /domaine*"
click at [52, 386] on button "Check" at bounding box center [60, 386] width 32 height 15
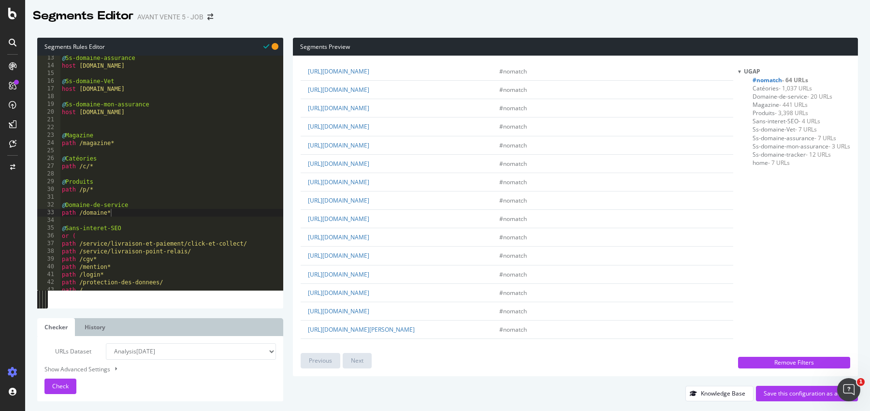
scroll to position [0, 0]
click at [167, 125] on div "@ Ss-domaine-assurance host assurance.maxizoo.fr @ Ss-domaine-Vet host vet.maxi…" at bounding box center [171, 179] width 223 height 250
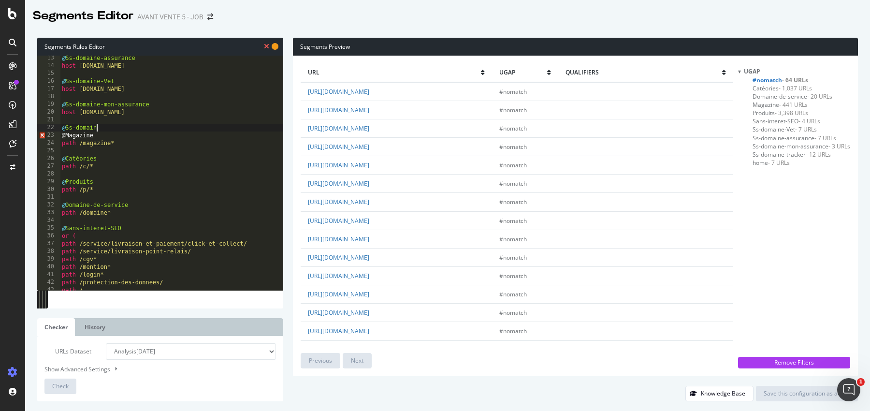
scroll to position [0, 2]
type textarea "@Ss-domaine-catalogue"
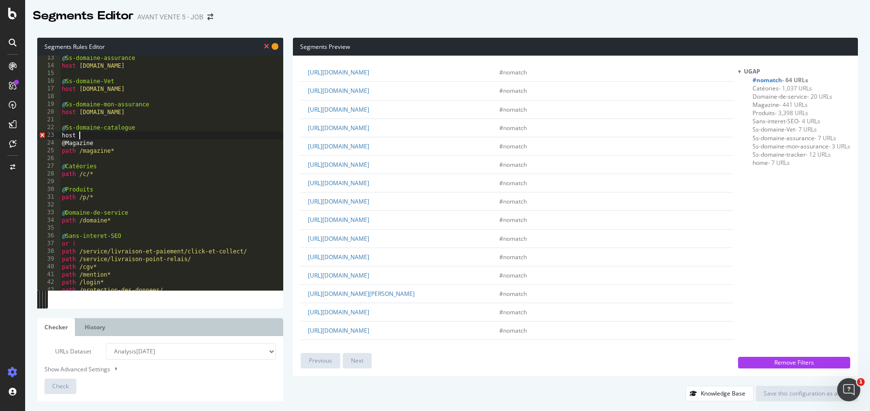
scroll to position [910, 0]
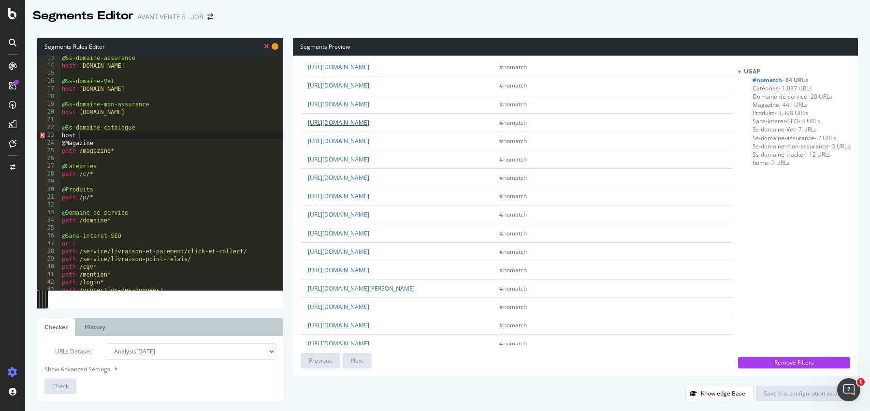
drag, startPoint x: 524, startPoint y: 118, endPoint x: 329, endPoint y: 115, distance: 195.4
click at [329, 115] on td "https://catalogue.maxizoo.fr/fressnapf/fr/friends/maxizoo-friends-fr-0125/" at bounding box center [396, 122] width 191 height 18
copy link "catalogue.maxizoo.fr/fressnapf/fr/friends/maxizoo-friends-fr-0125/"
click at [97, 138] on div "@ Ss-domaine-assurance host assurance.maxizoo.fr @ Ss-domaine-Vet host vet.maxi…" at bounding box center [171, 179] width 223 height 250
paste textarea "catalogue.maxizoo.fr/fressnapf/fr/friends/maxizoo-friends-fr-0125/"
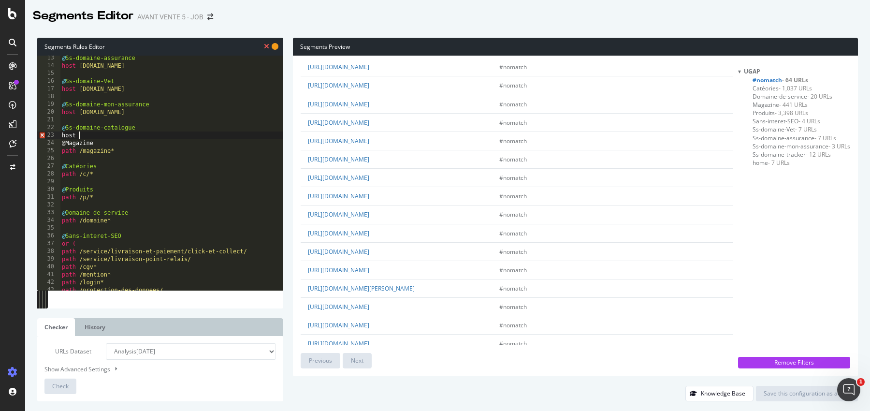
scroll to position [0, 27]
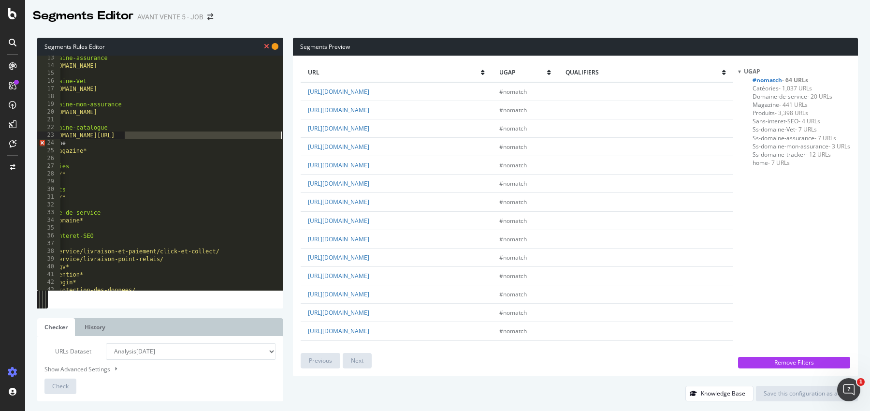
drag, startPoint x: 123, startPoint y: 138, endPoint x: 293, endPoint y: 138, distance: 169.3
click at [293, 138] on div "Segments Rules Editor host catalogue.maxizoo.fr/fressnapf/fr/friends/maxizoo-fr…" at bounding box center [447, 219] width 845 height 383
type textarea "host catalogue.maxizoo.fr/"
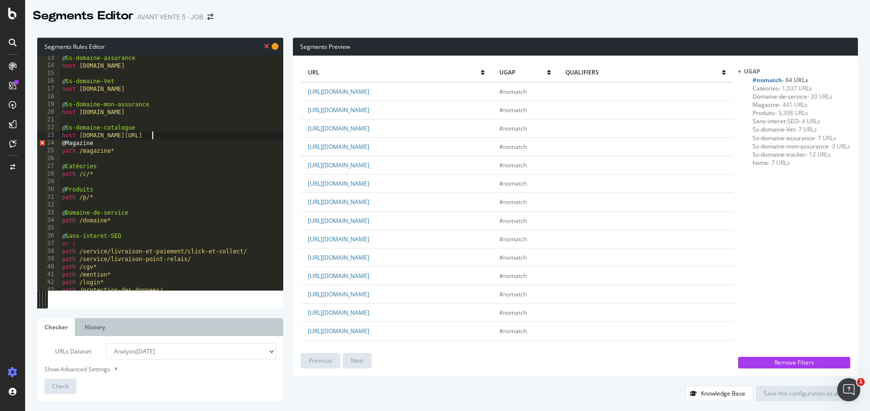
scroll to position [0, 0]
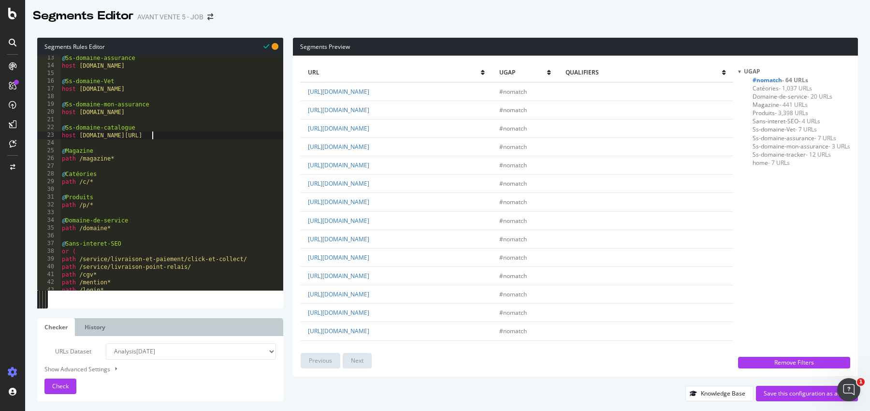
click at [196, 137] on div "@ Ss-domaine-assurance host assurance.maxizoo.fr @ Ss-domaine-Vet host vet.maxi…" at bounding box center [171, 179] width 223 height 250
type textarea "host catalogue.maxizoo.fr"
click at [59, 385] on span "Check" at bounding box center [60, 386] width 16 height 8
